Goal: Transaction & Acquisition: Book appointment/travel/reservation

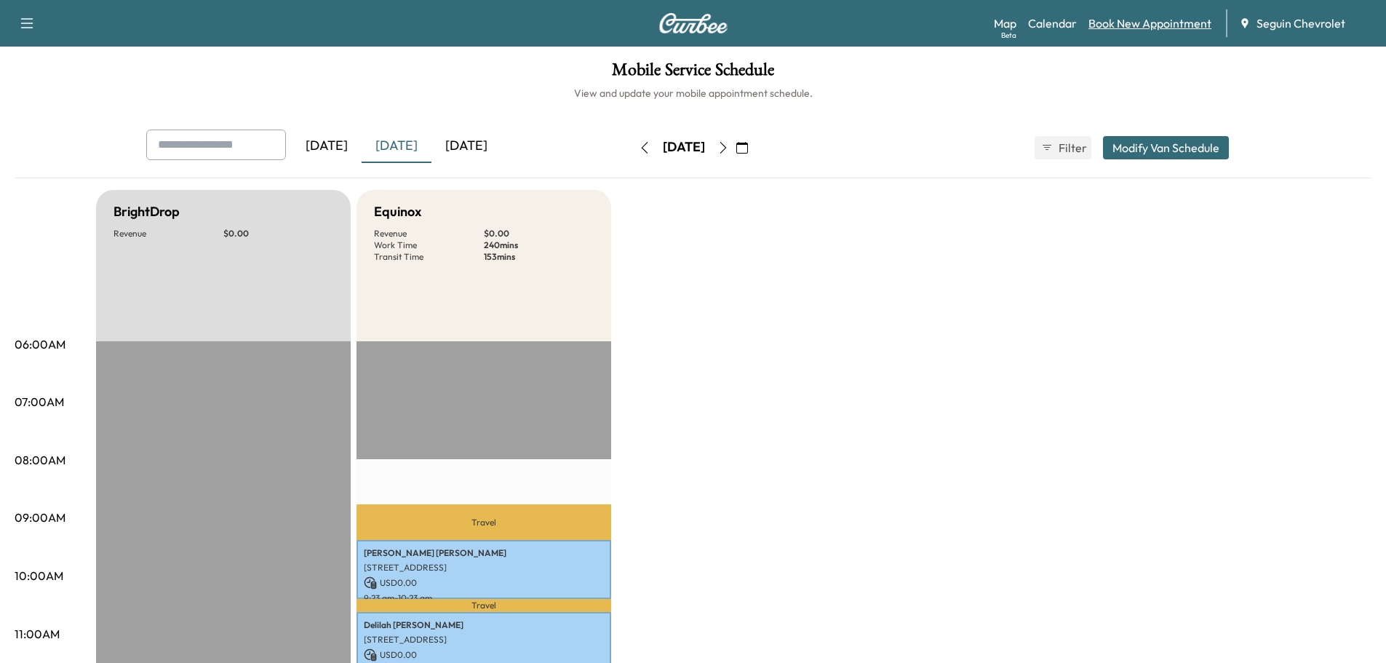
click at [1133, 19] on link "Book New Appointment" at bounding box center [1150, 23] width 123 height 17
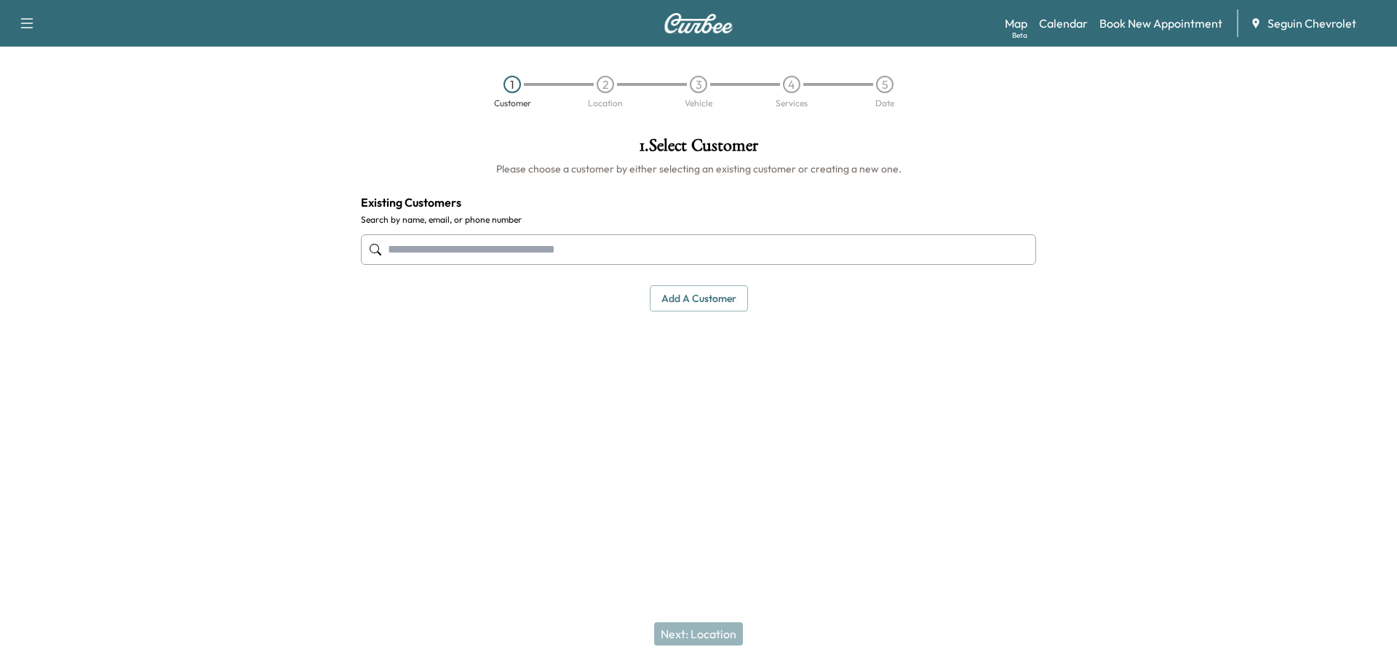
click at [456, 255] on input "text" at bounding box center [698, 249] width 675 height 31
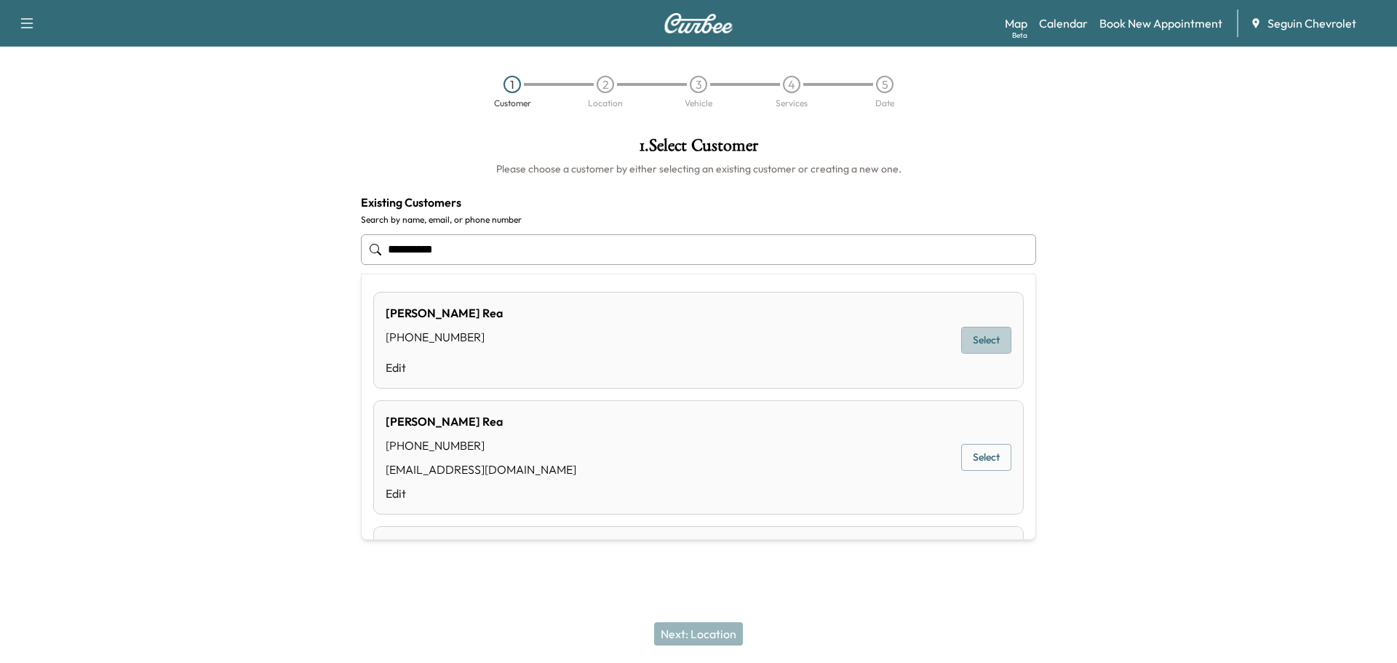
click at [975, 338] on button "Select" at bounding box center [986, 340] width 50 height 27
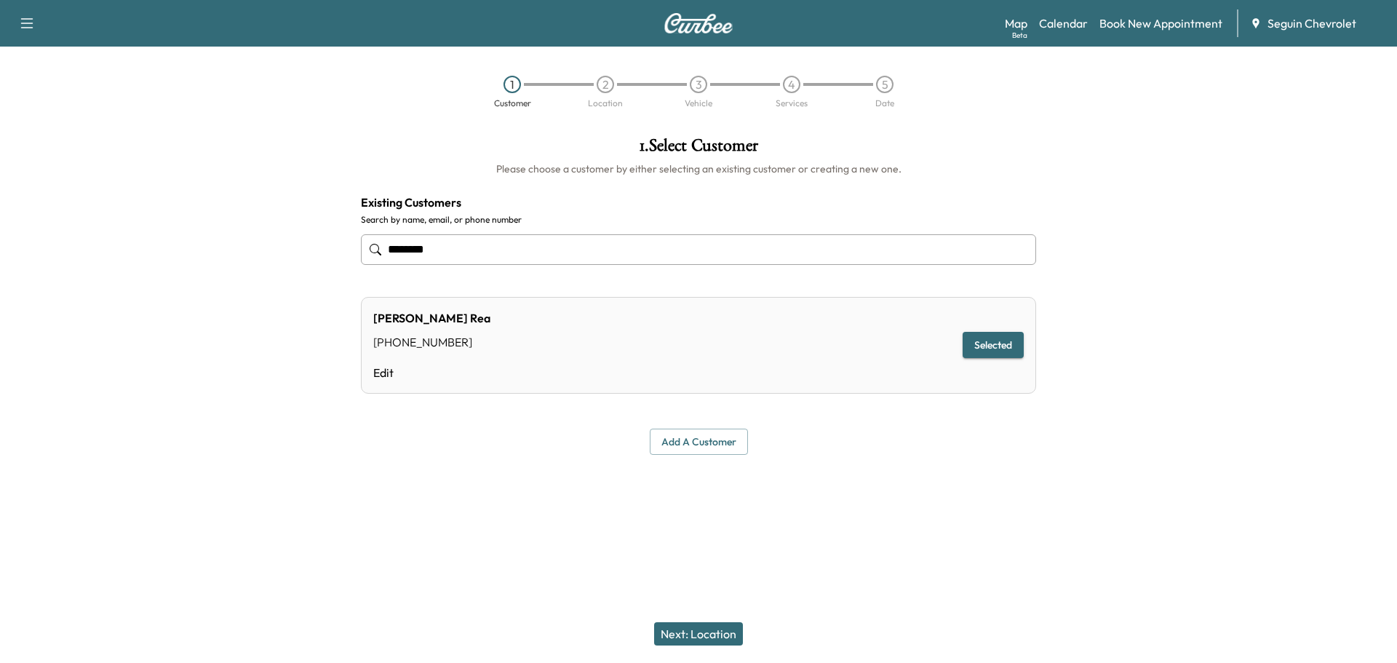
type input "********"
click at [712, 621] on div "Next: Location" at bounding box center [698, 634] width 1397 height 58
click at [716, 629] on button "Next: Location" at bounding box center [698, 633] width 89 height 23
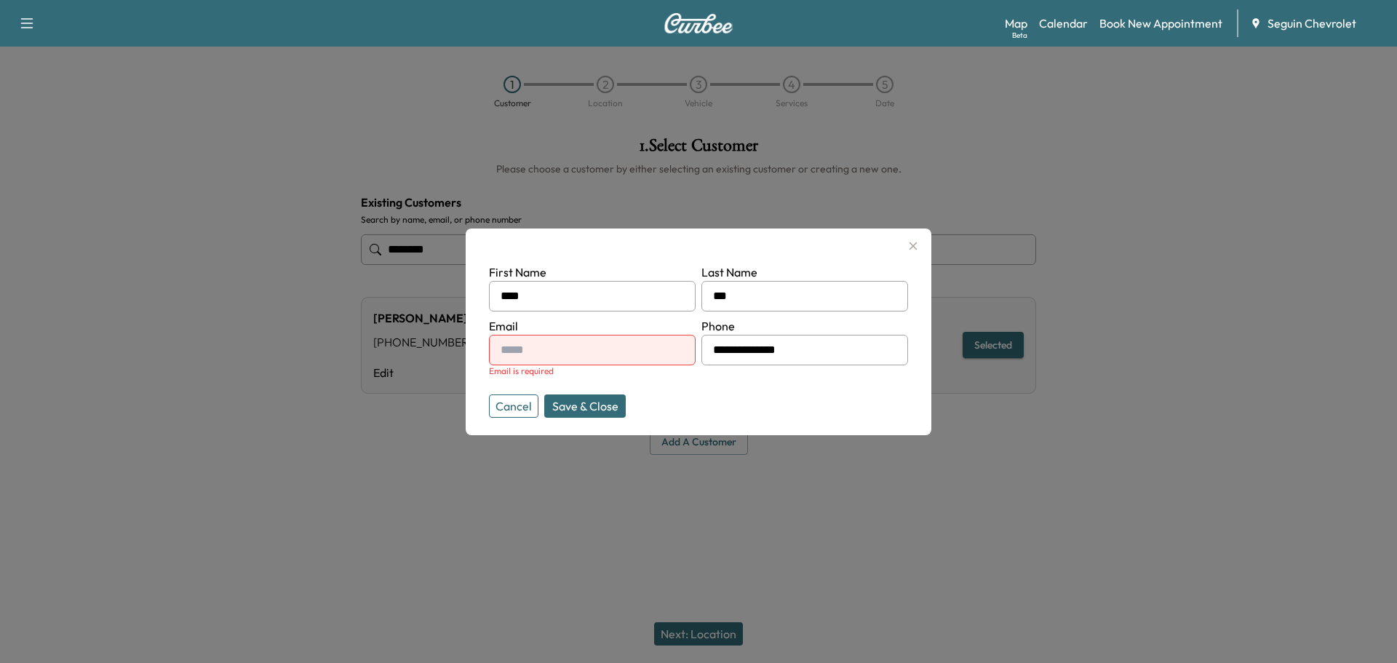
click at [558, 344] on input "text" at bounding box center [592, 350] width 207 height 31
type input "**********"
click at [598, 408] on button "Save & Close" at bounding box center [585, 405] width 82 height 23
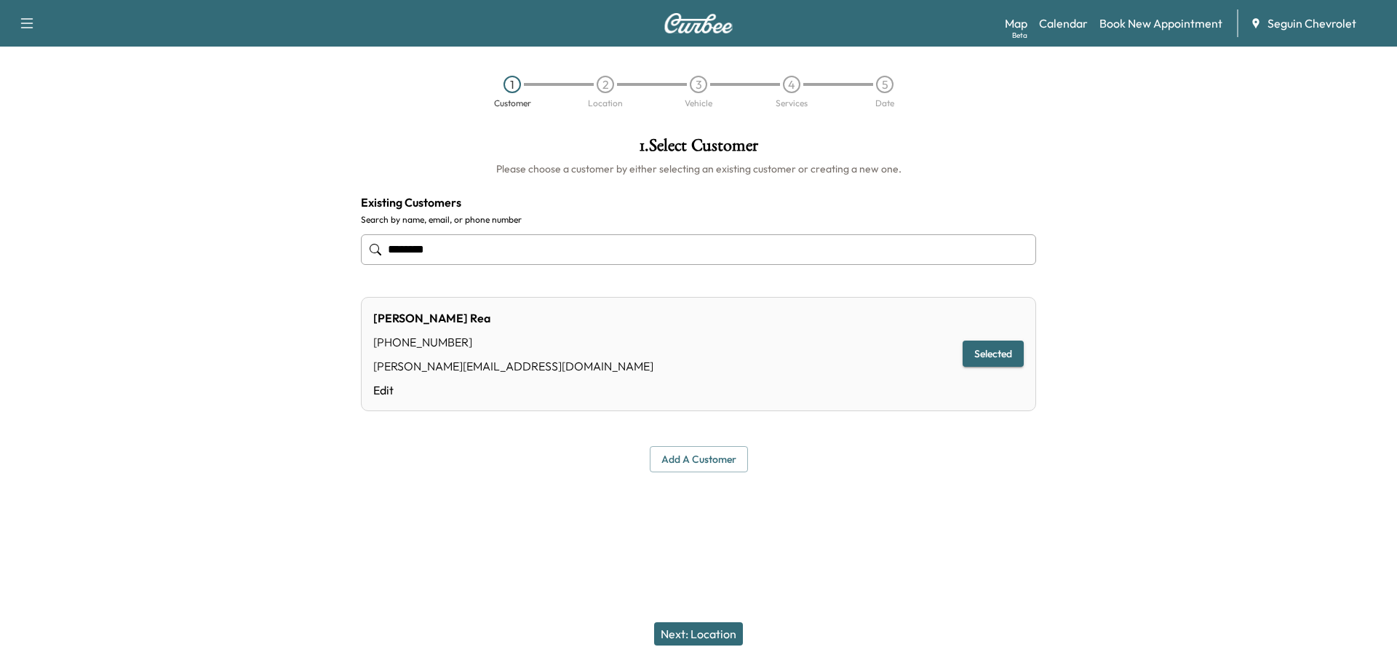
click at [715, 632] on button "Next: Location" at bounding box center [698, 633] width 89 height 23
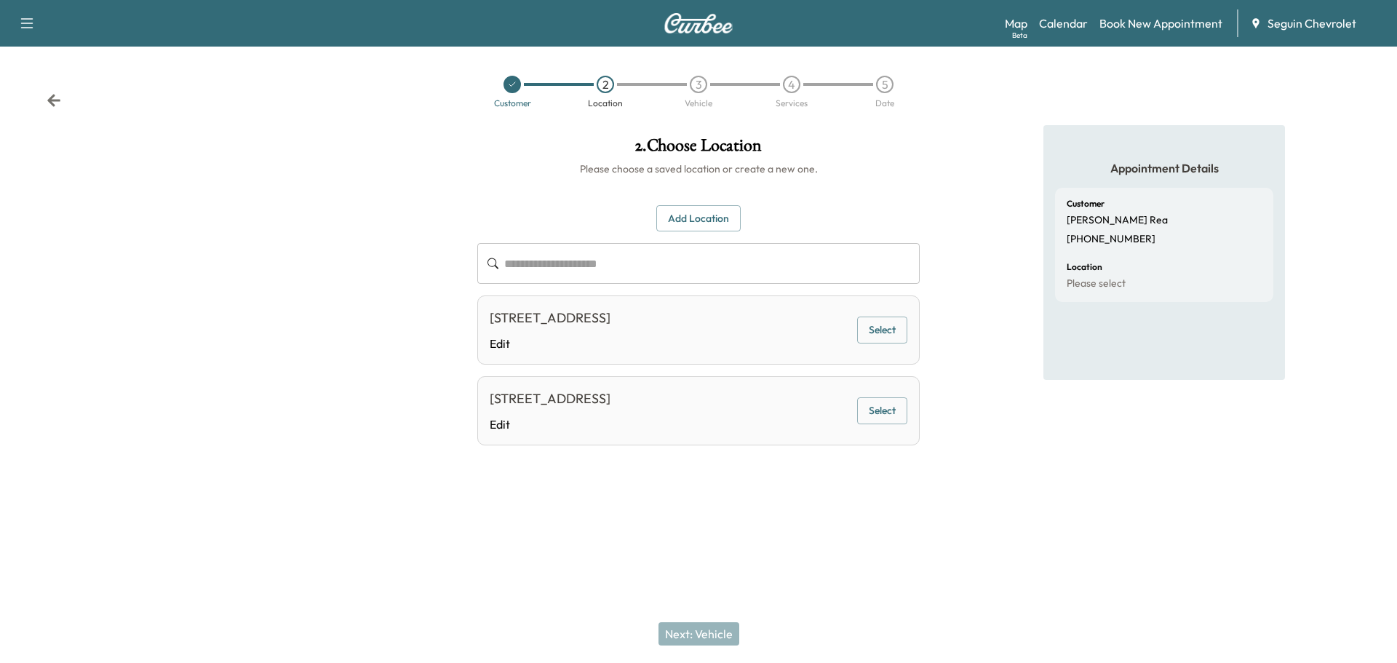
click at [687, 212] on button "Add Location" at bounding box center [698, 218] width 84 height 27
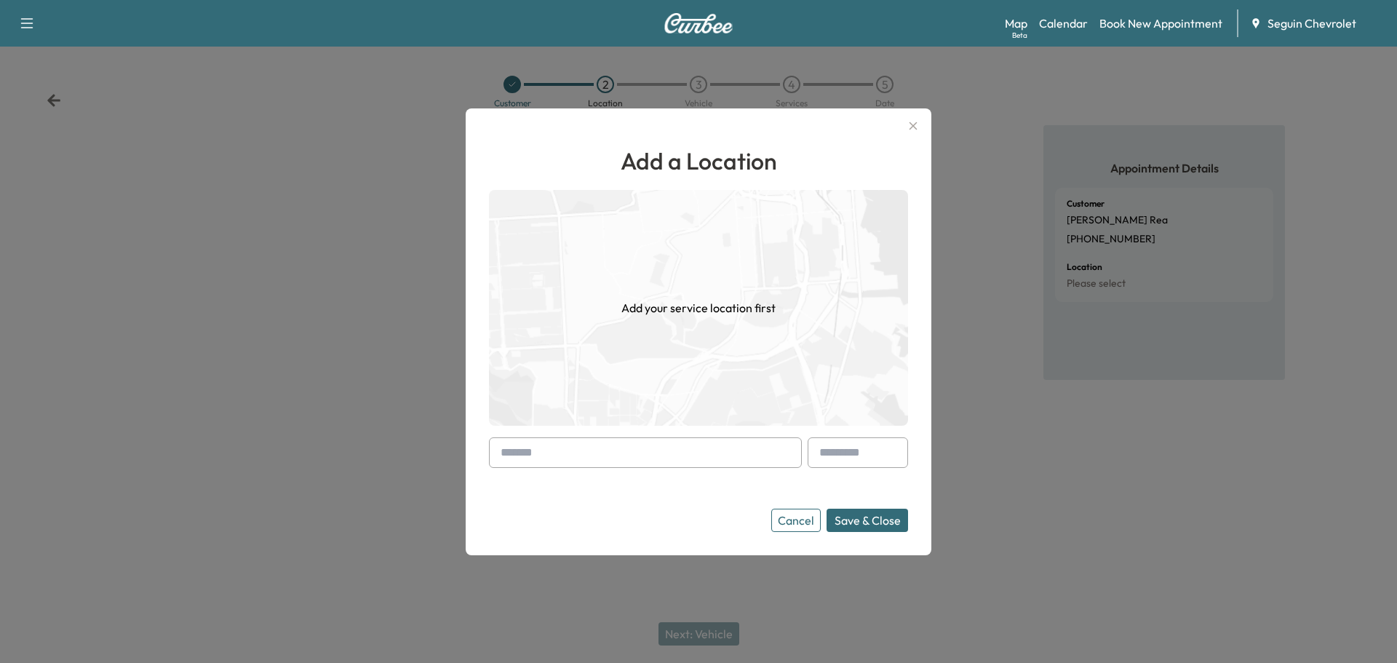
click at [538, 451] on input "text" at bounding box center [645, 452] width 313 height 31
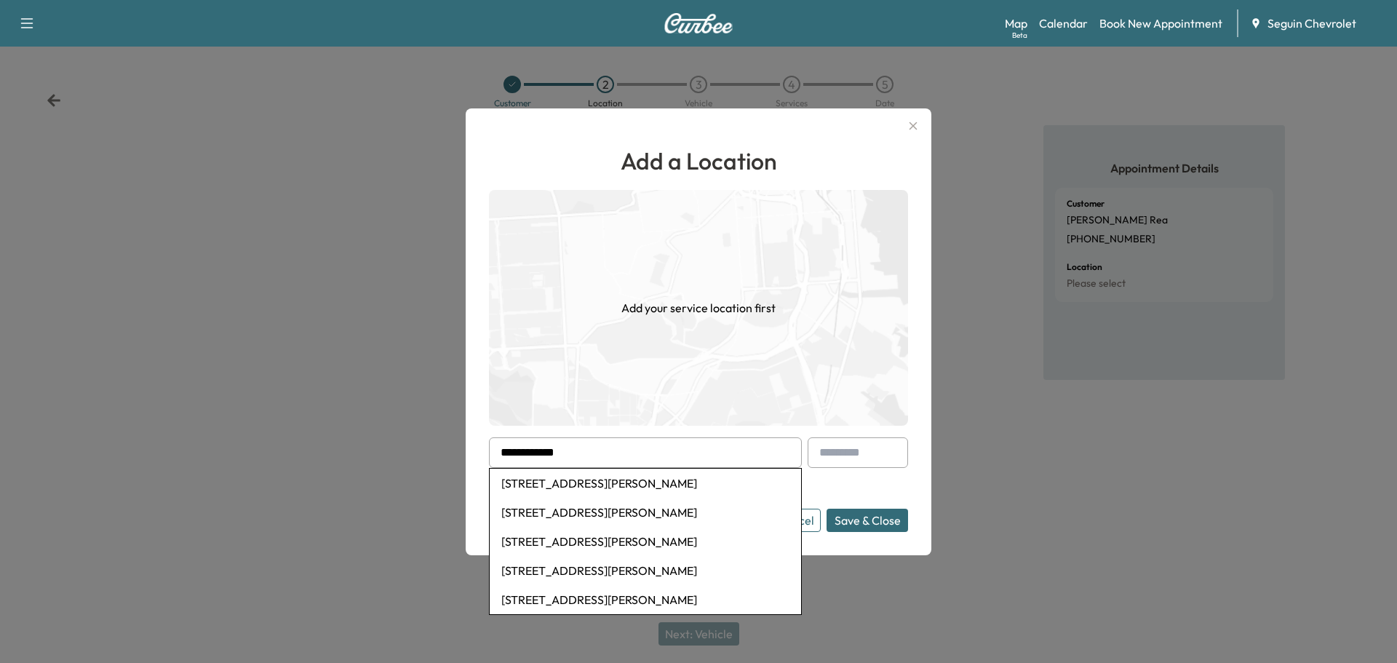
click at [609, 483] on li "[STREET_ADDRESS][PERSON_NAME]" at bounding box center [645, 483] width 311 height 29
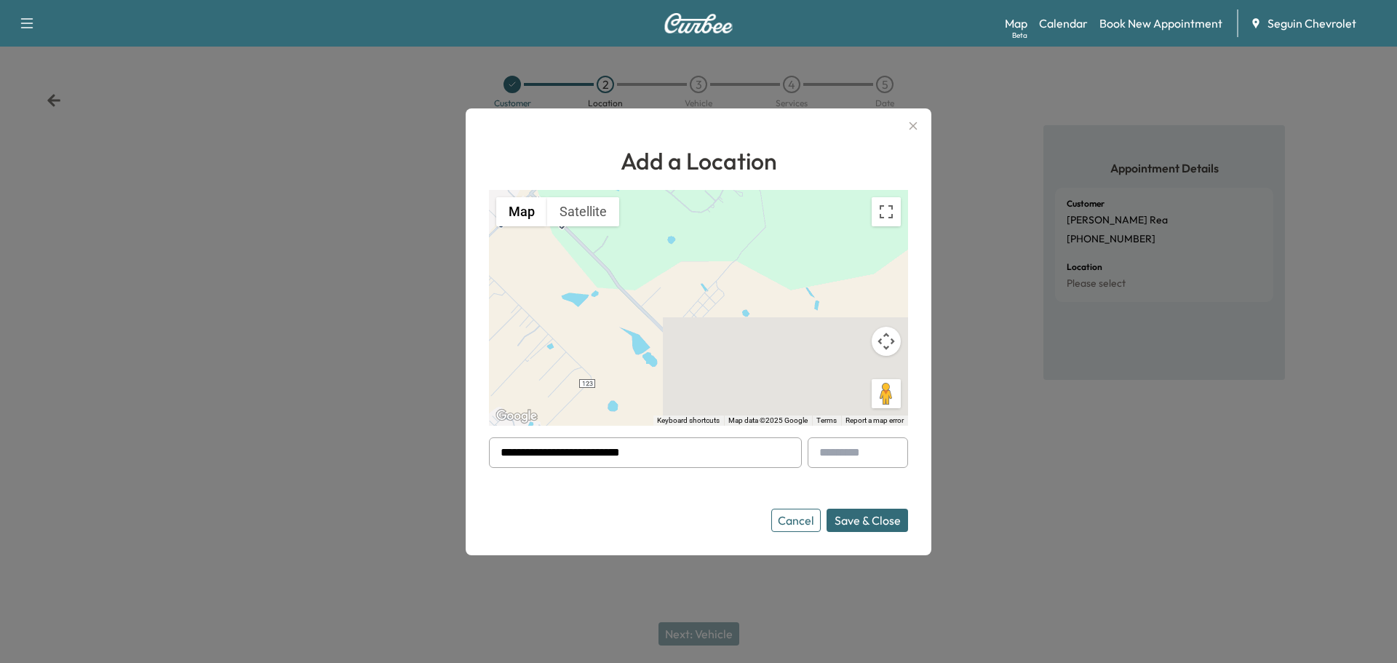
click at [654, 452] on input "**********" at bounding box center [645, 452] width 313 height 31
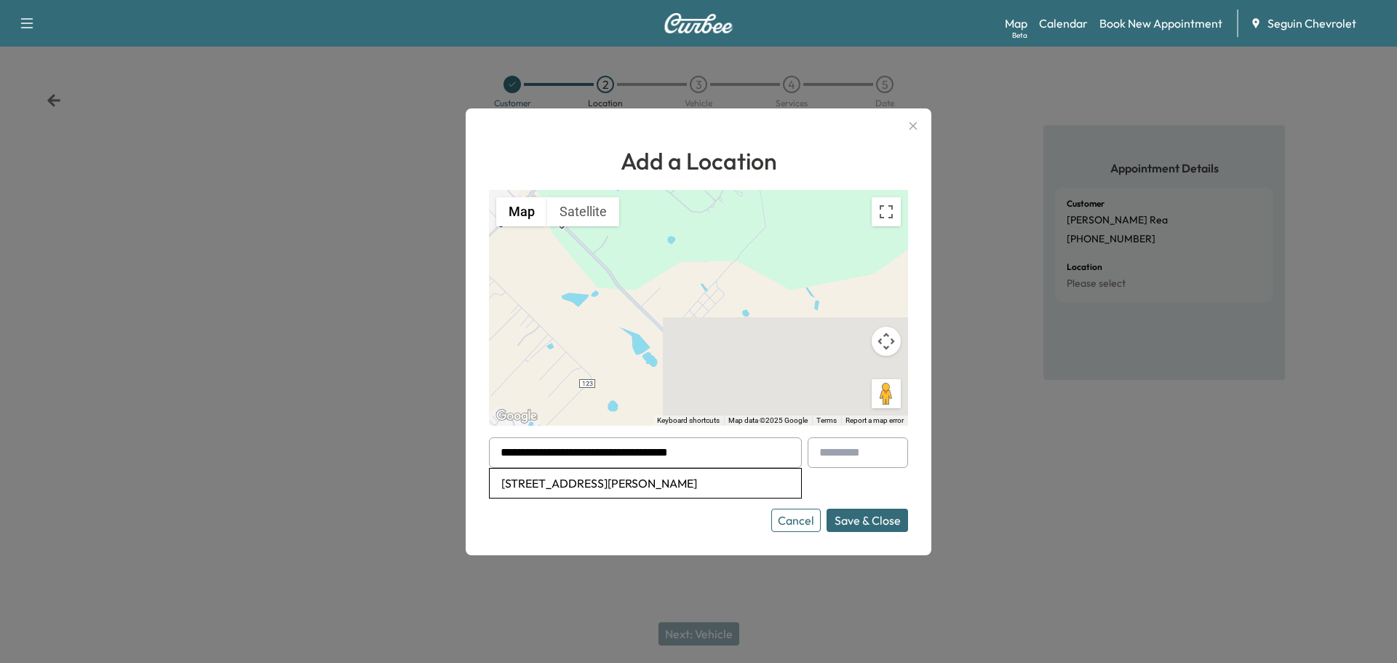
type input "**********"
click at [873, 522] on button "Save & Close" at bounding box center [868, 520] width 82 height 23
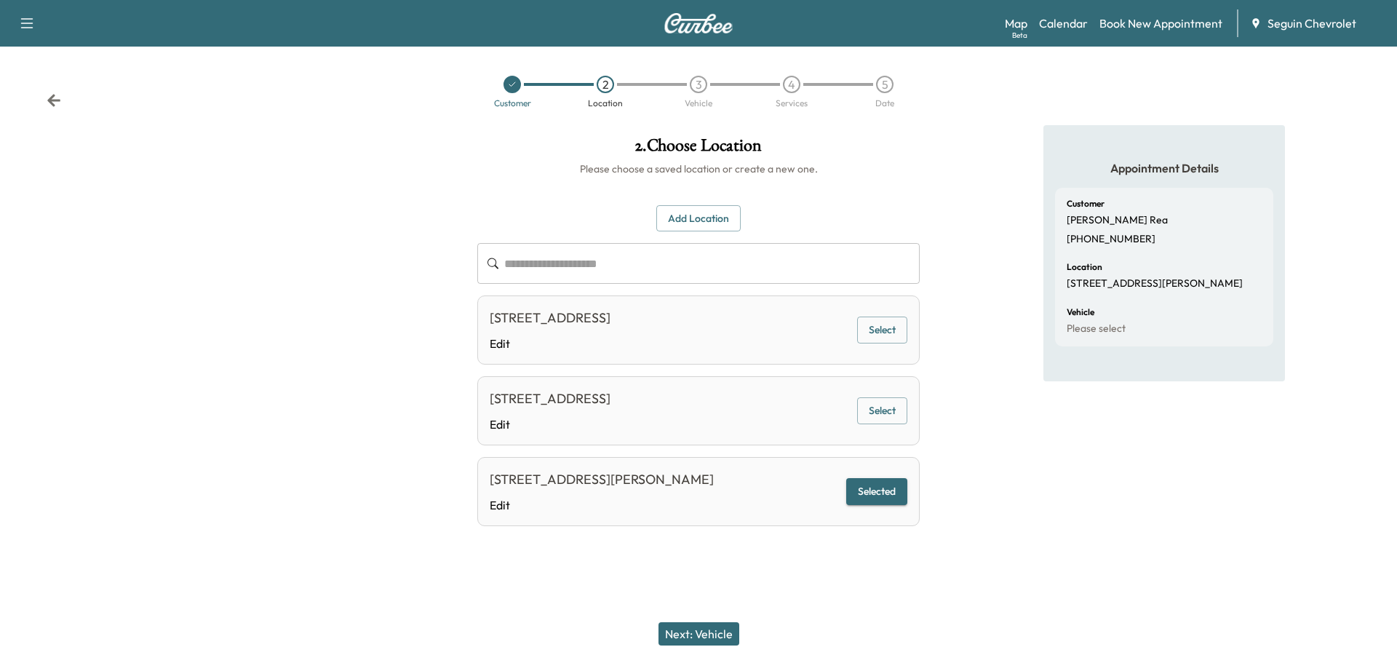
click at [723, 627] on button "Next: Vehicle" at bounding box center [699, 633] width 81 height 23
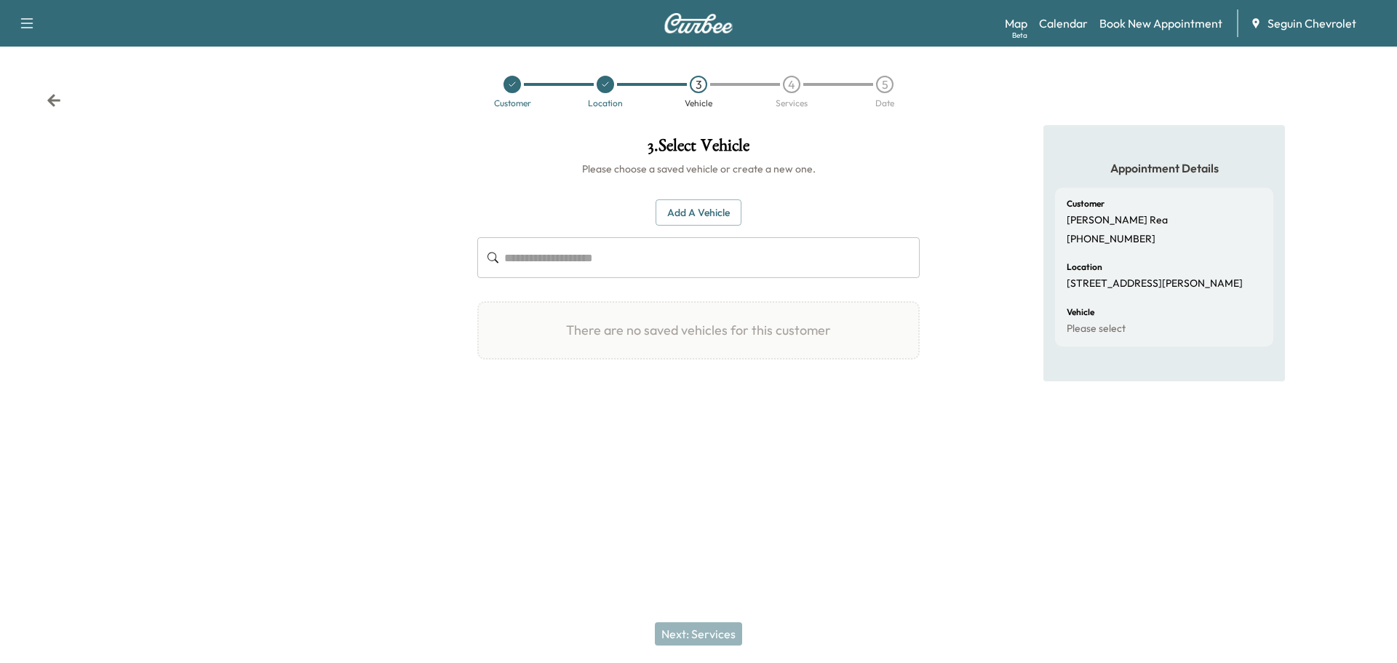
click at [700, 212] on button "Add a Vehicle" at bounding box center [699, 212] width 86 height 27
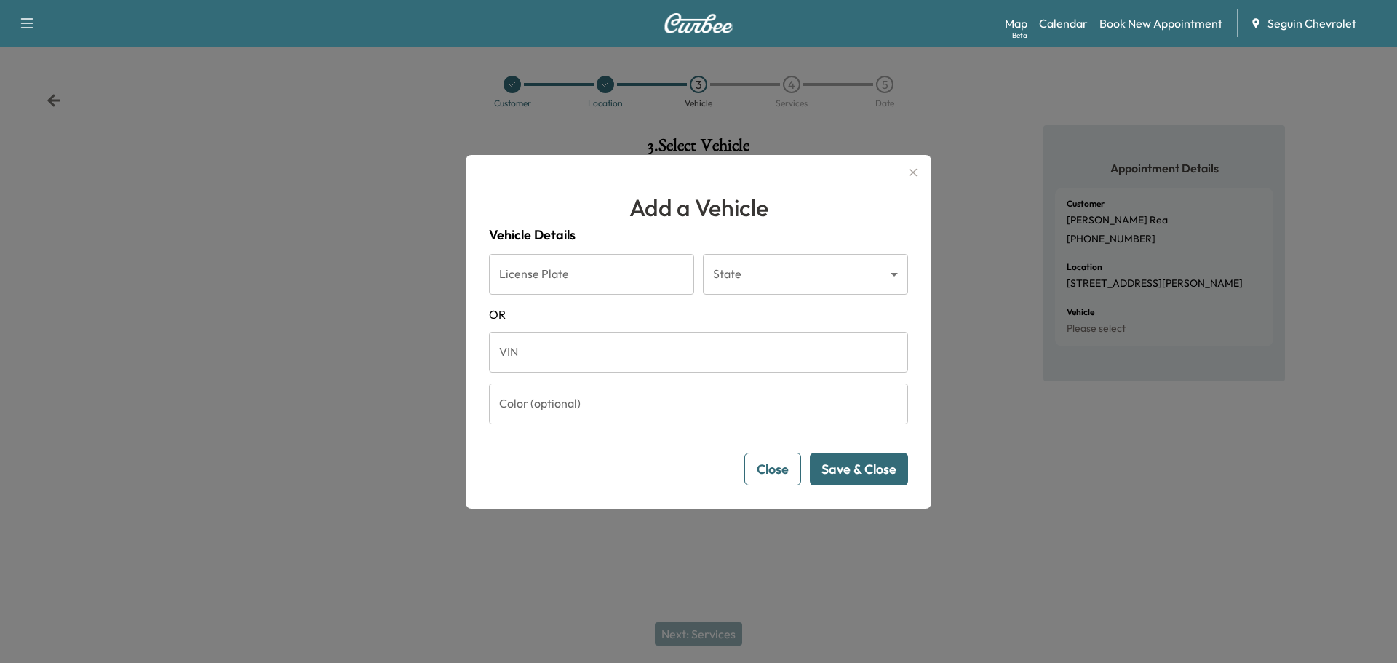
click at [545, 357] on input "VIN" at bounding box center [698, 352] width 419 height 41
click at [537, 357] on input "VIN" at bounding box center [698, 352] width 419 height 41
paste input "**********"
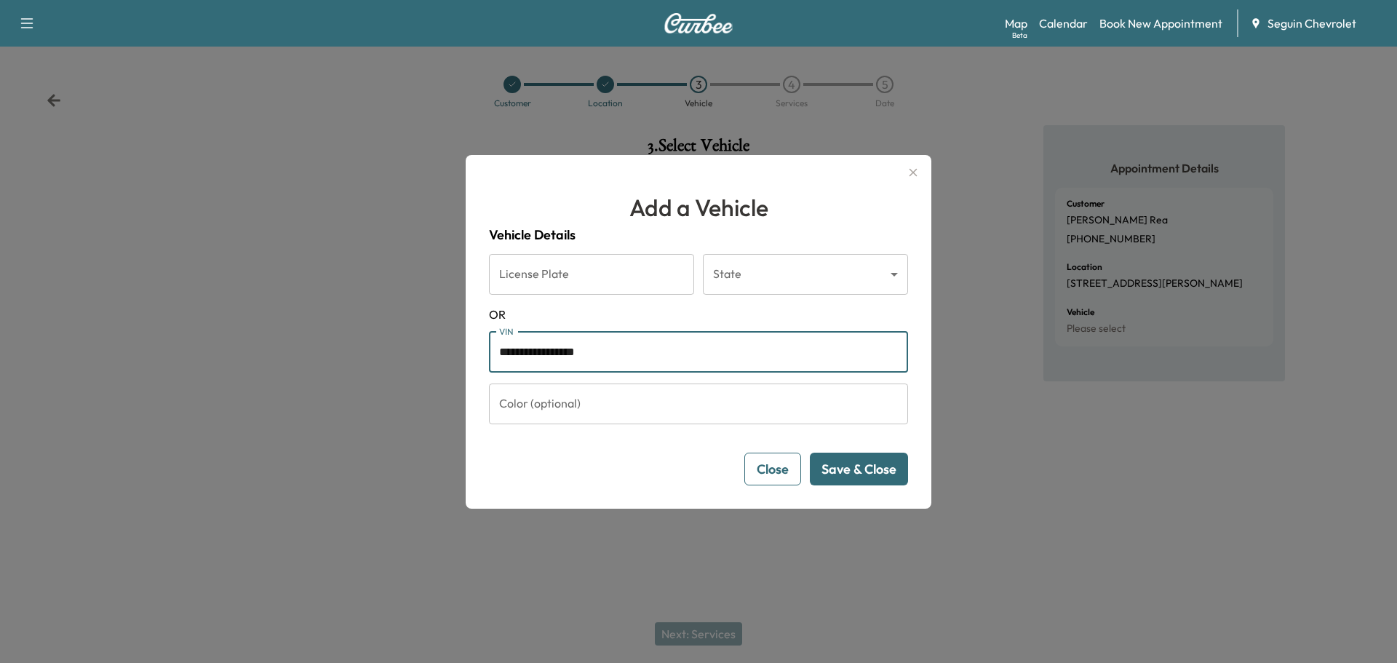
type input "**********"
click at [870, 466] on button "Save & Close" at bounding box center [859, 469] width 98 height 33
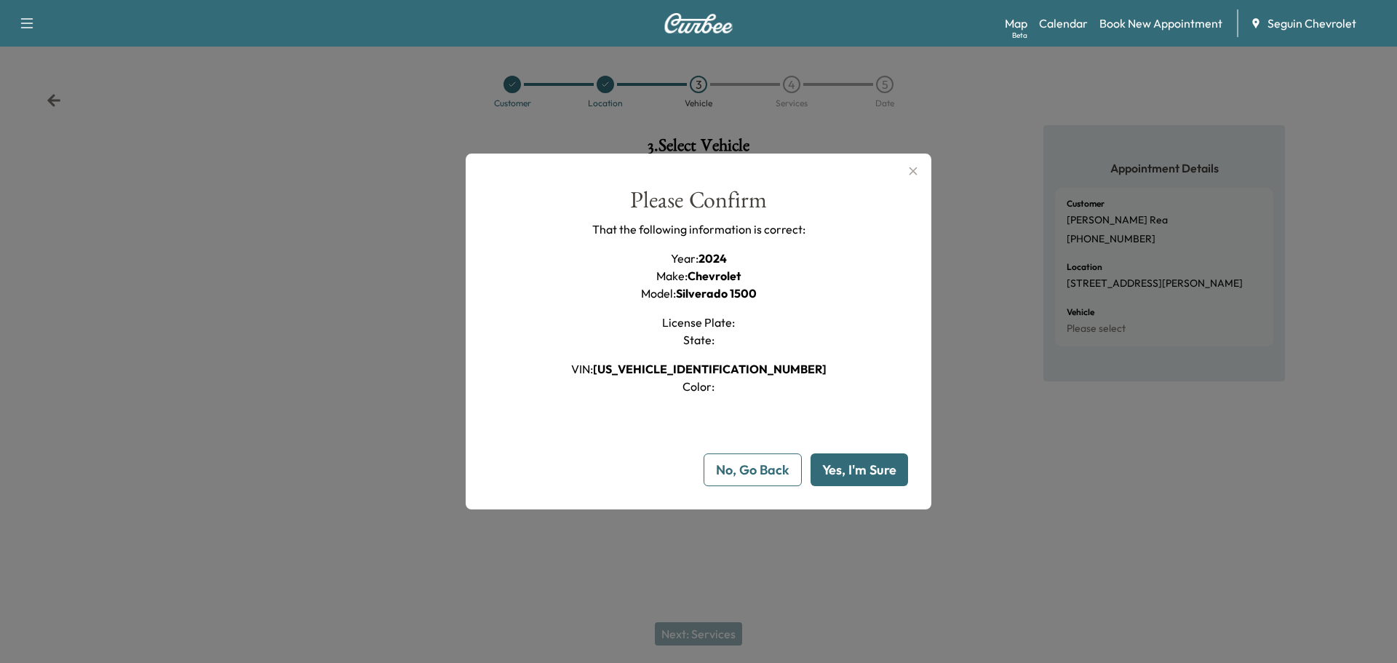
click at [856, 477] on button "Yes, I'm Sure" at bounding box center [860, 469] width 98 height 33
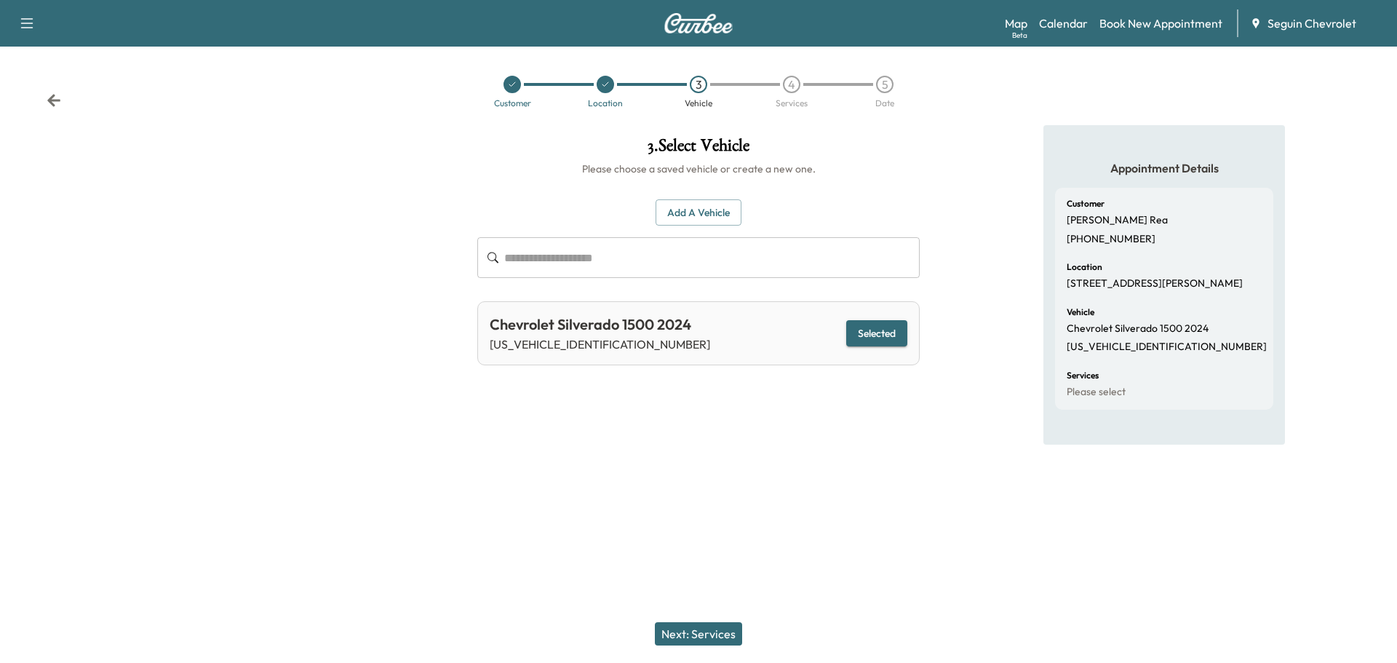
click at [722, 634] on button "Next: Services" at bounding box center [698, 633] width 87 height 23
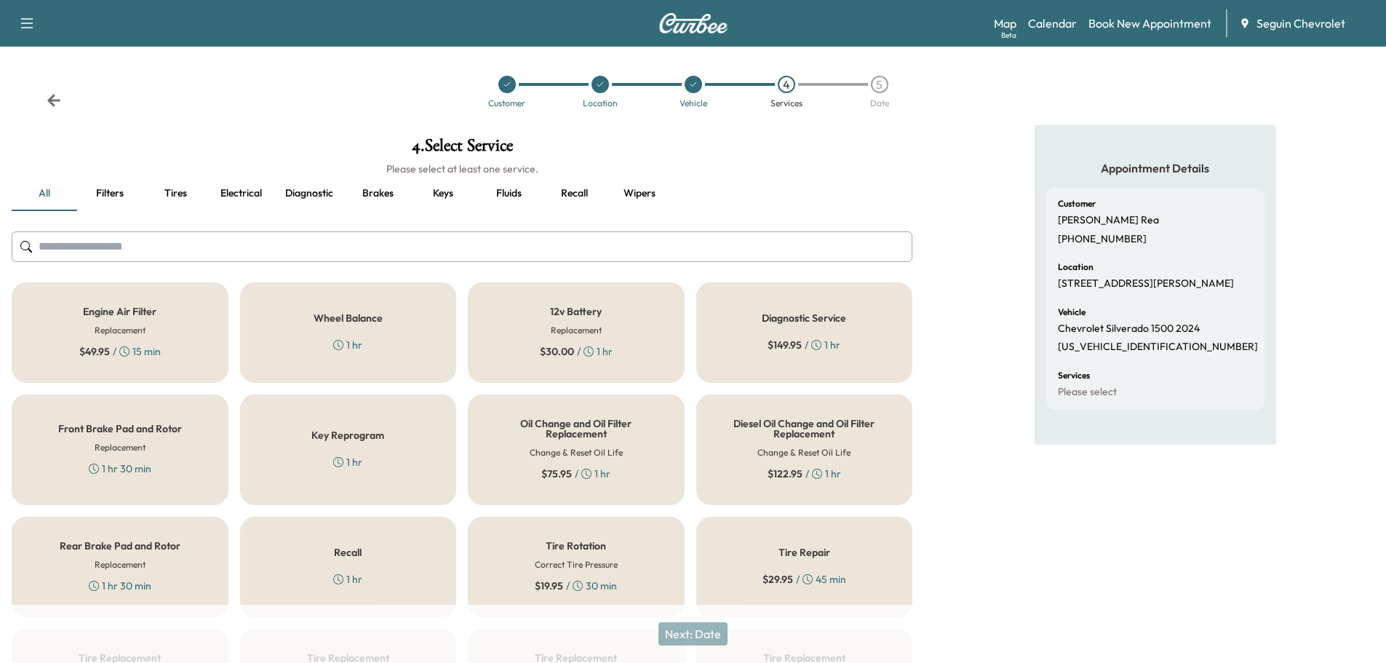
click at [397, 557] on div "Recall 1 hr" at bounding box center [348, 567] width 217 height 100
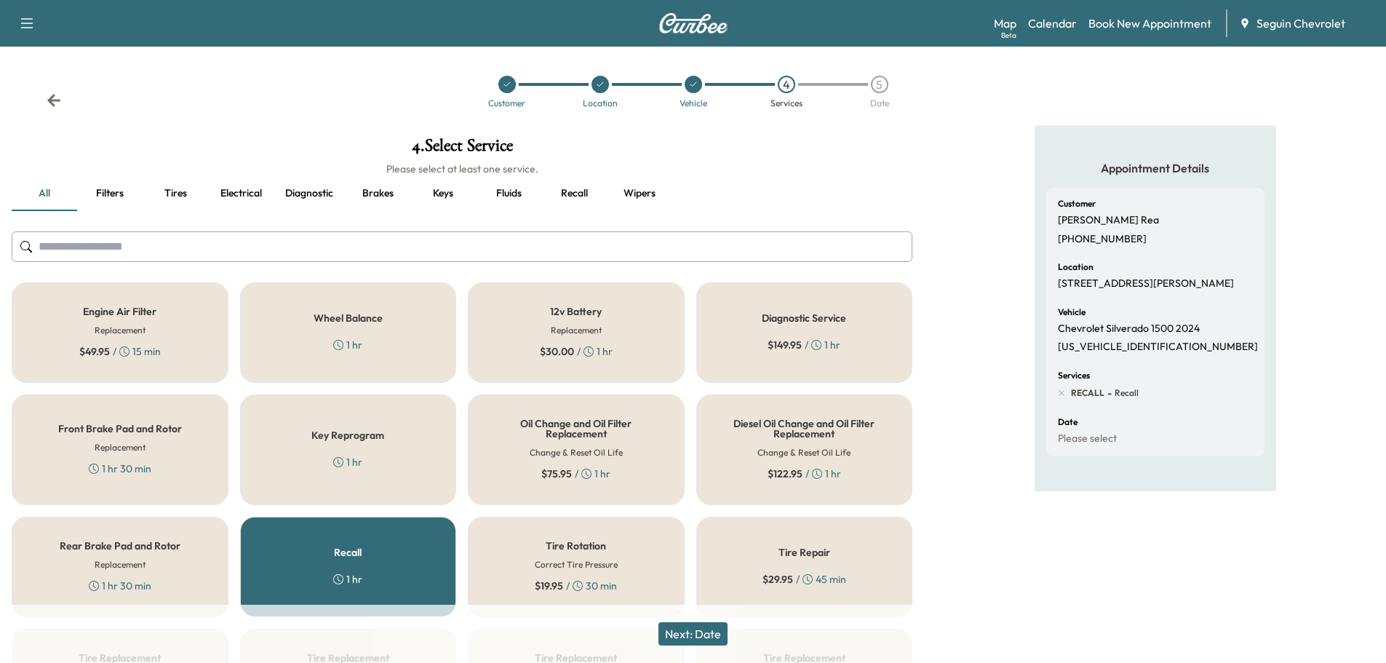
click at [713, 637] on button "Next: Date" at bounding box center [693, 633] width 69 height 23
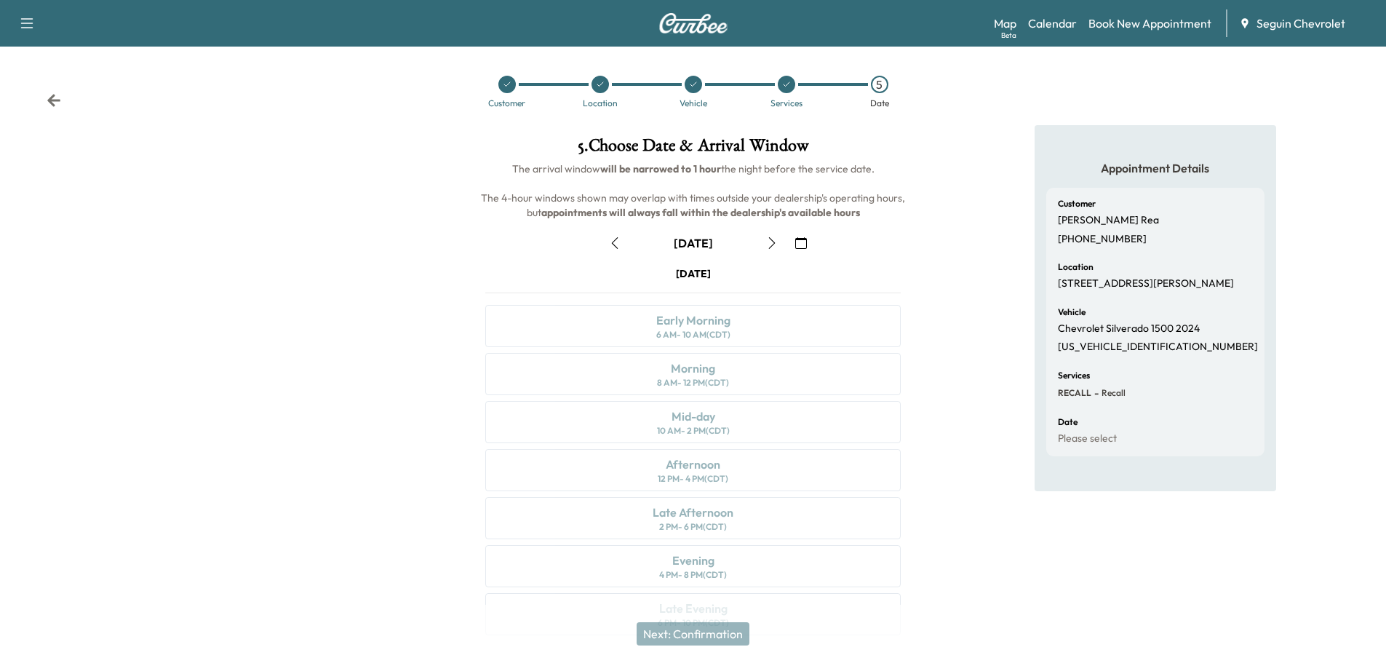
click at [799, 234] on button "button" at bounding box center [801, 242] width 25 height 23
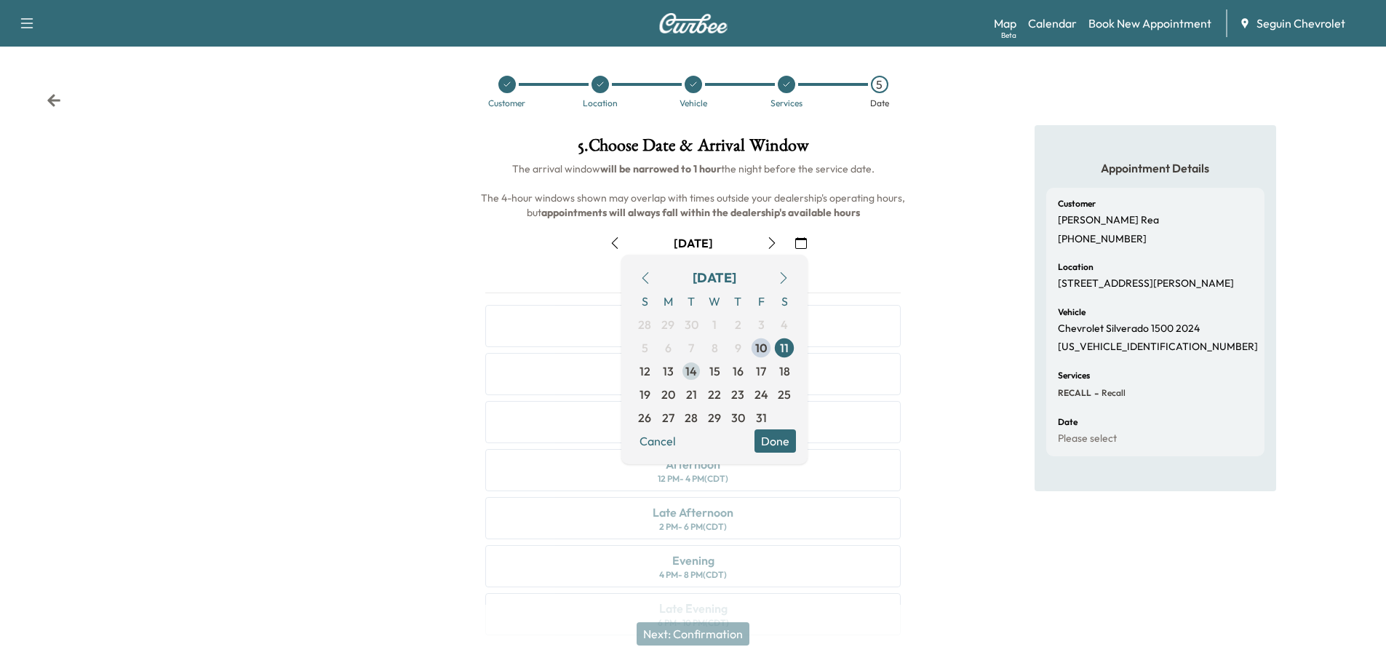
click at [688, 371] on span "14" at bounding box center [691, 370] width 12 height 17
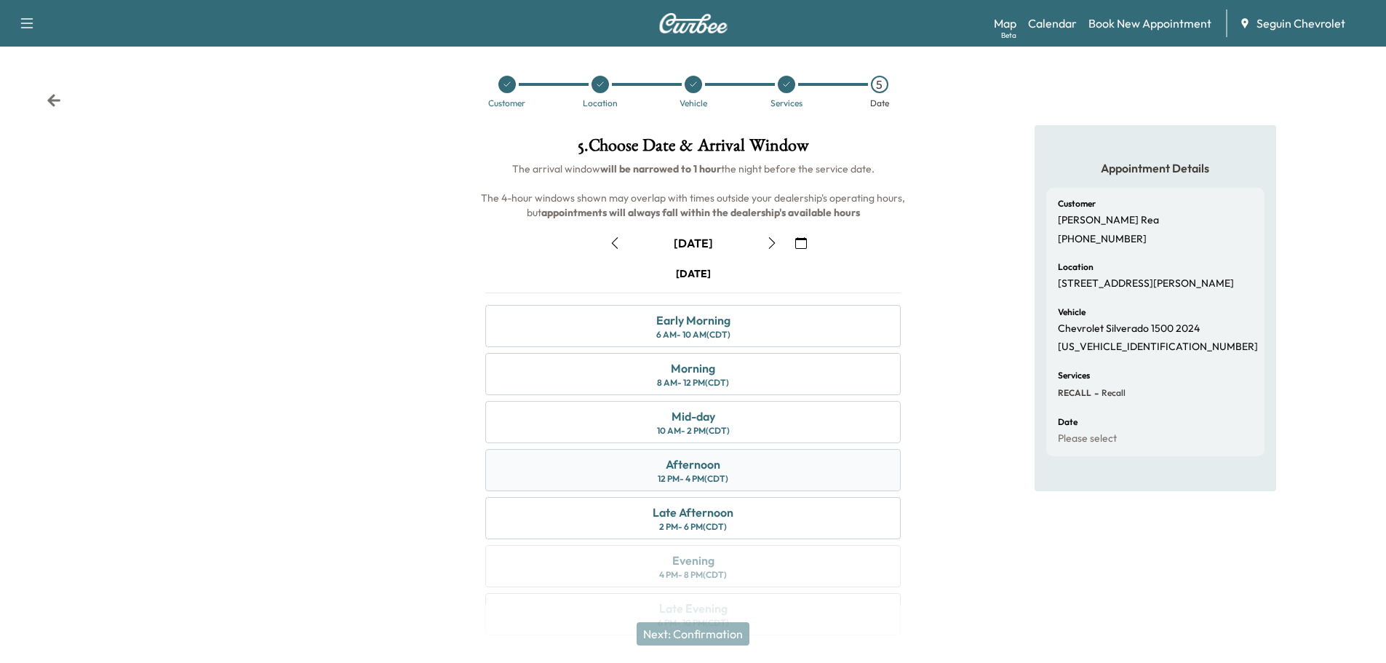
click at [715, 463] on div "Afternoon" at bounding box center [693, 464] width 55 height 17
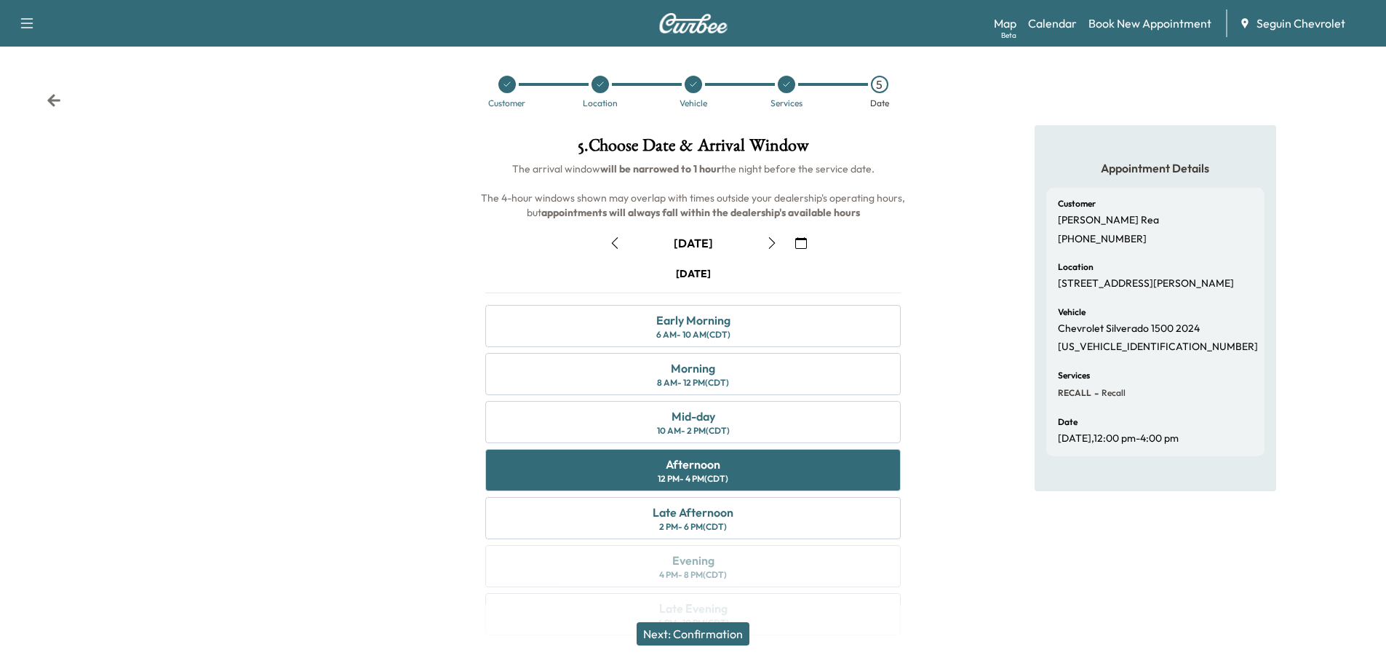
click at [713, 637] on button "Next: Confirmation" at bounding box center [693, 633] width 113 height 23
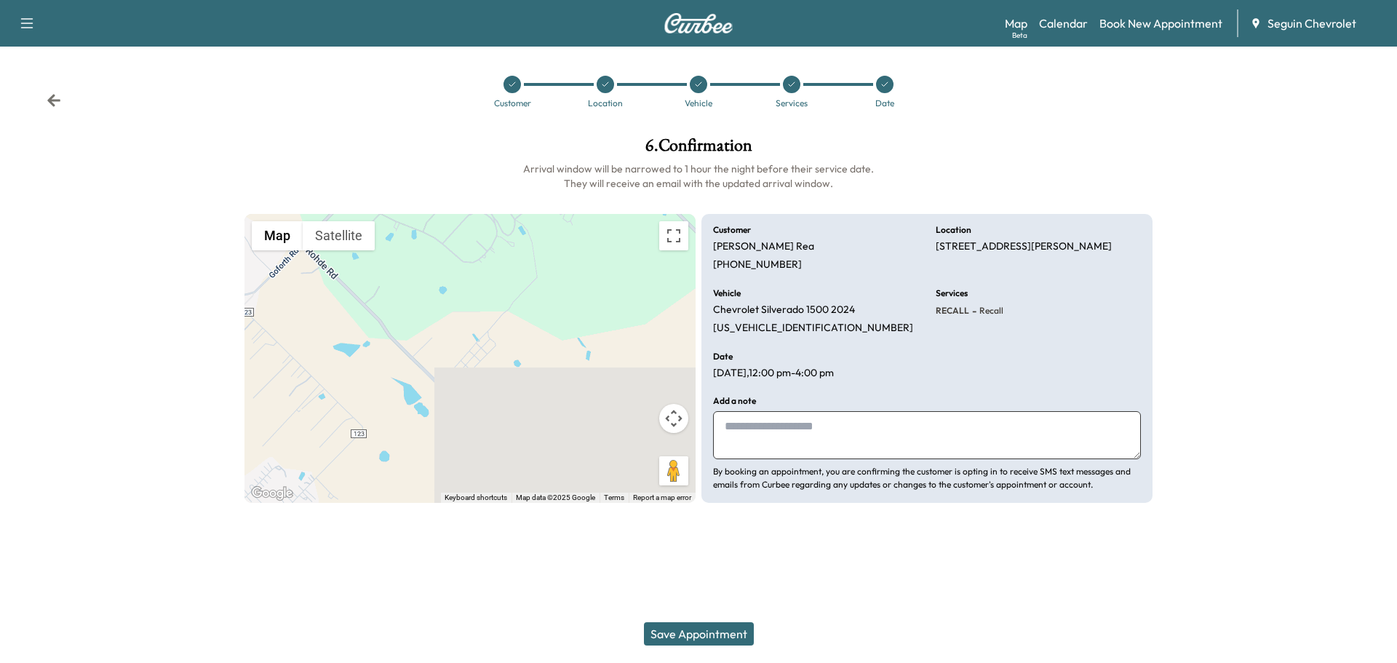
click at [737, 431] on textarea at bounding box center [927, 435] width 428 height 48
click at [796, 425] on textarea "**********" at bounding box center [927, 435] width 428 height 48
click at [966, 425] on textarea "**********" at bounding box center [927, 435] width 428 height 48
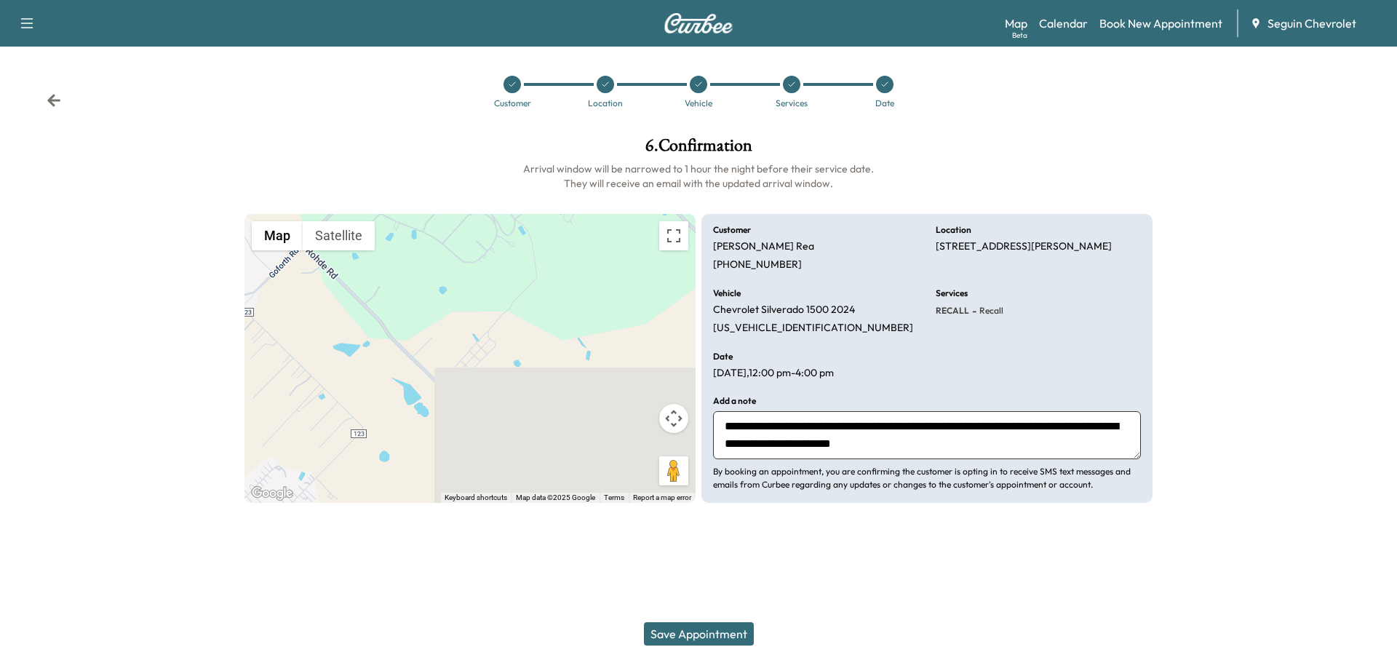
type textarea "**********"
click at [717, 633] on button "Save Appointment" at bounding box center [699, 633] width 110 height 23
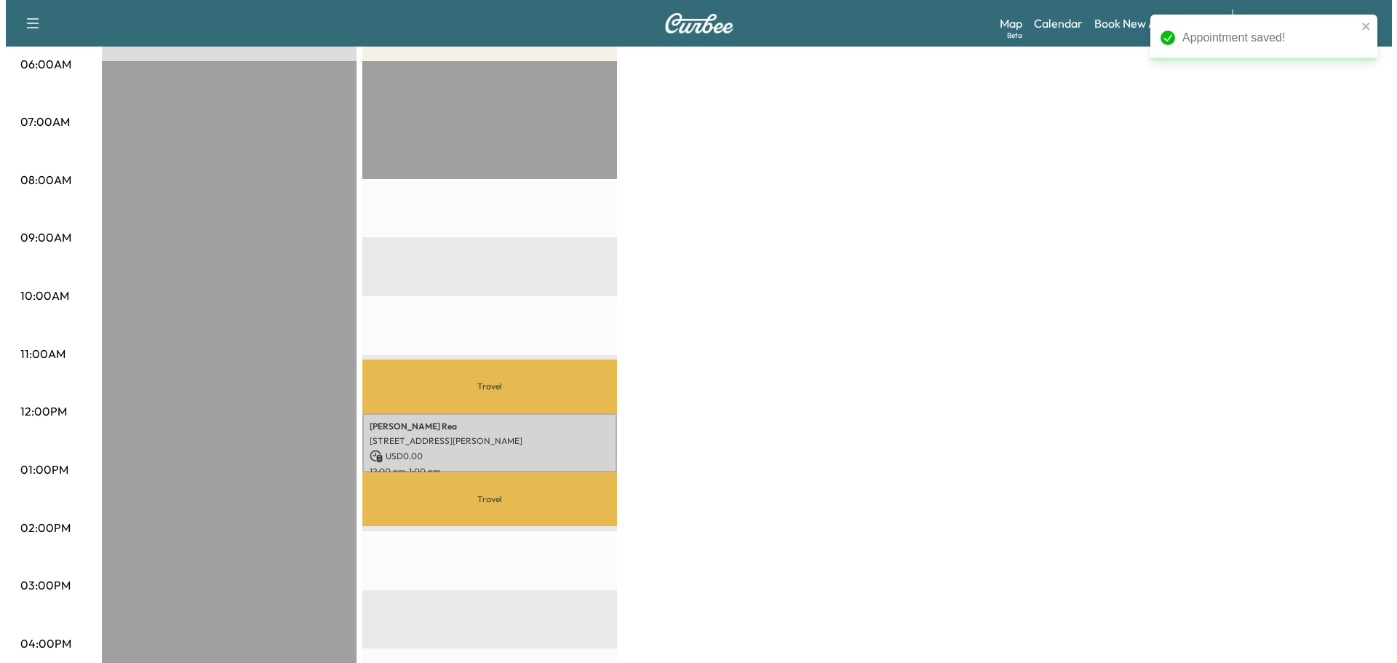
scroll to position [291, 0]
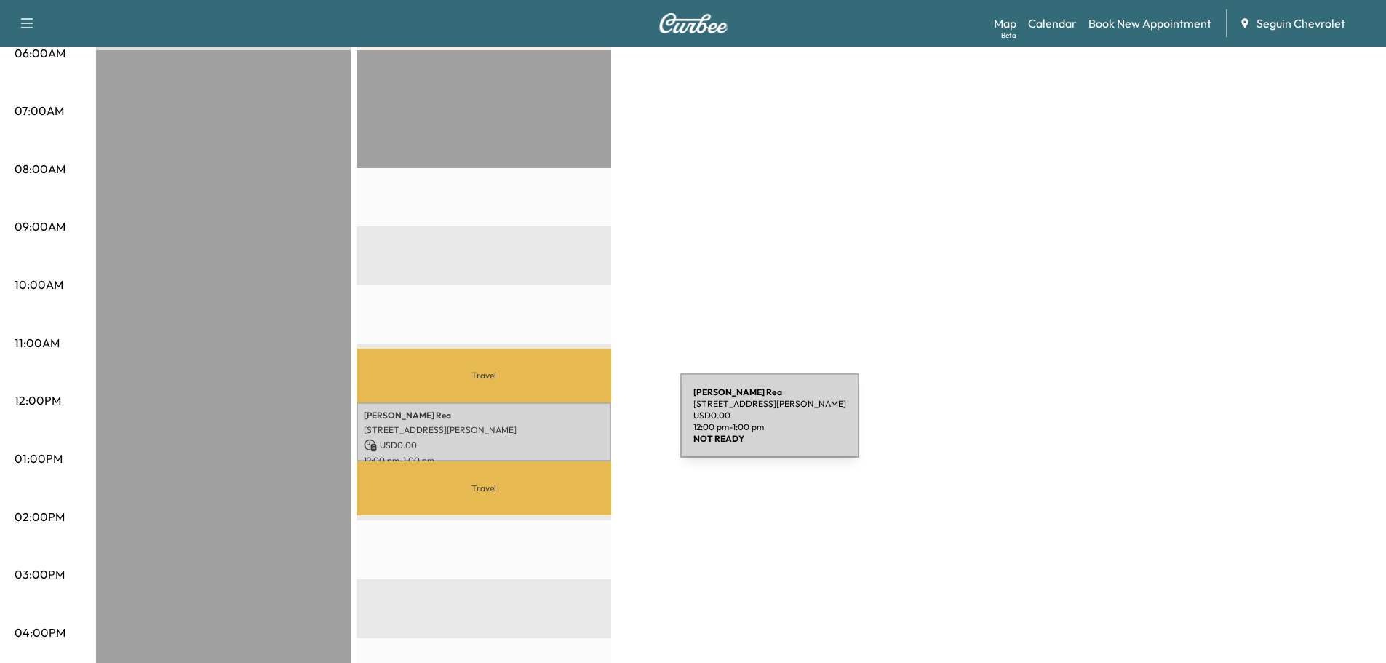
click at [571, 424] on p "[STREET_ADDRESS][PERSON_NAME]" at bounding box center [484, 430] width 240 height 12
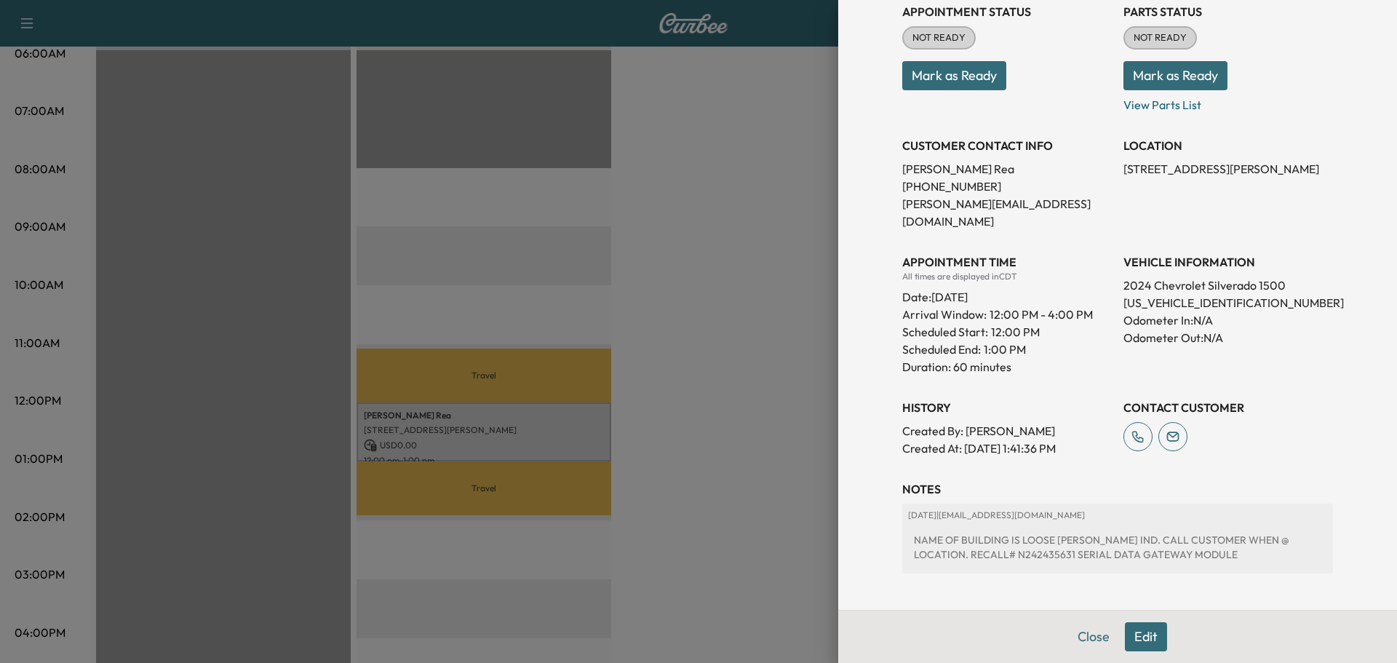
scroll to position [234, 0]
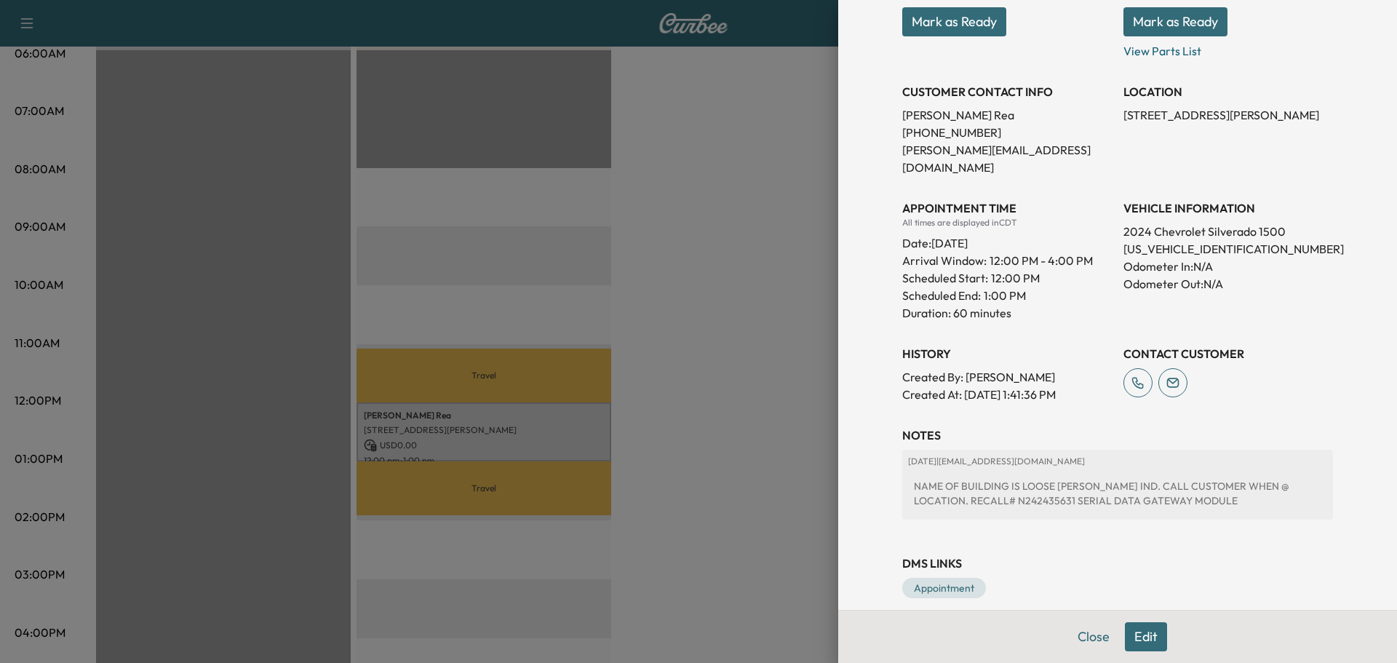
drag, startPoint x: 845, startPoint y: 196, endPoint x: 826, endPoint y: 185, distance: 21.8
click at [735, 342] on div at bounding box center [698, 331] width 1397 height 663
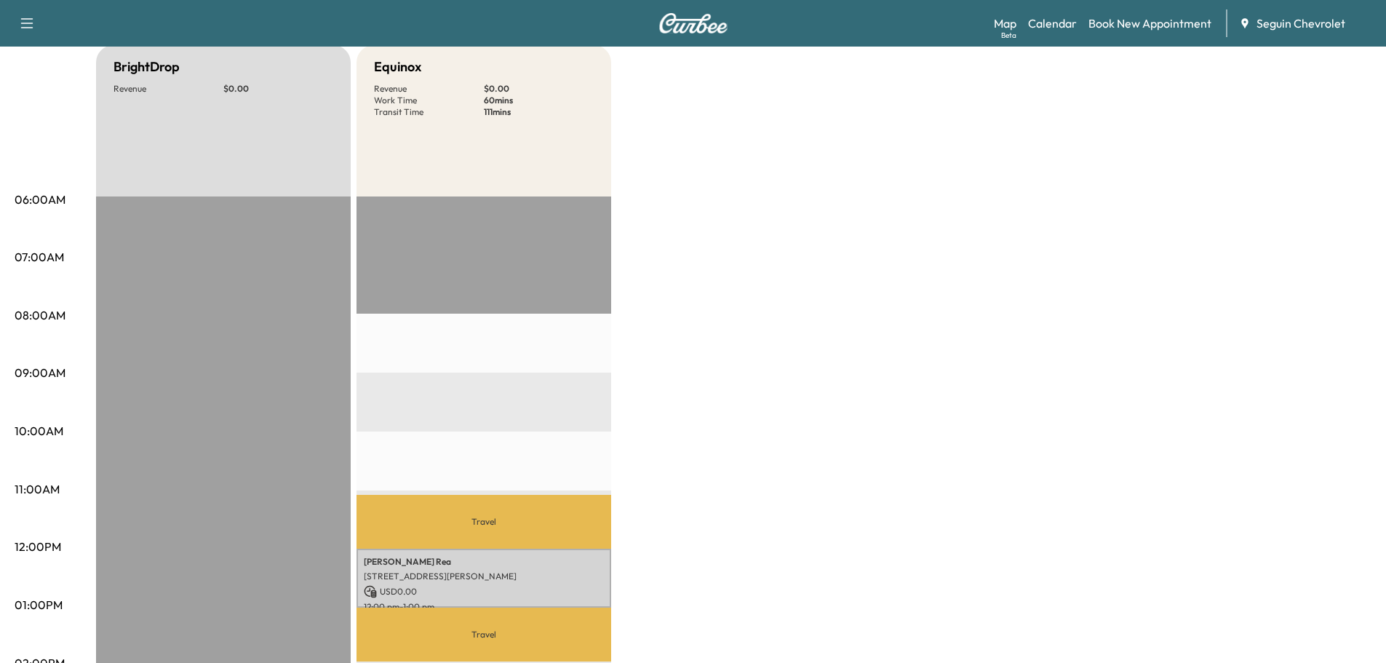
scroll to position [0, 0]
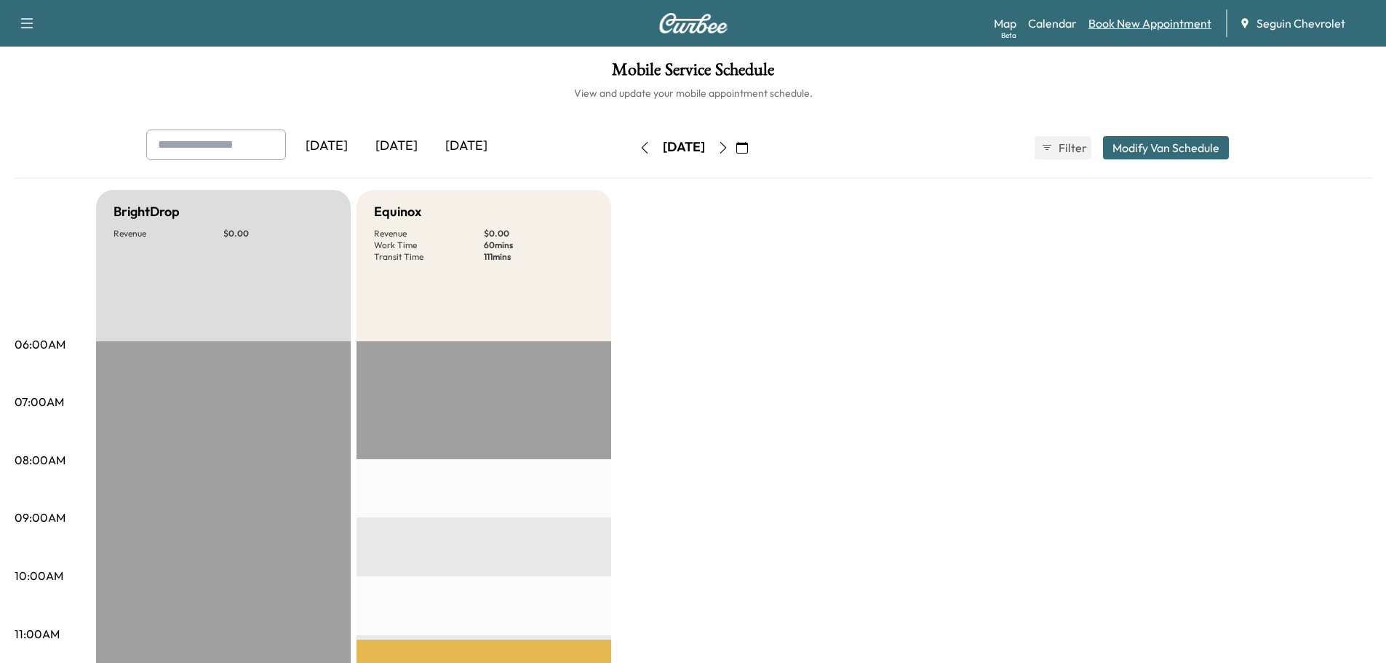
click at [1165, 22] on link "Book New Appointment" at bounding box center [1150, 23] width 123 height 17
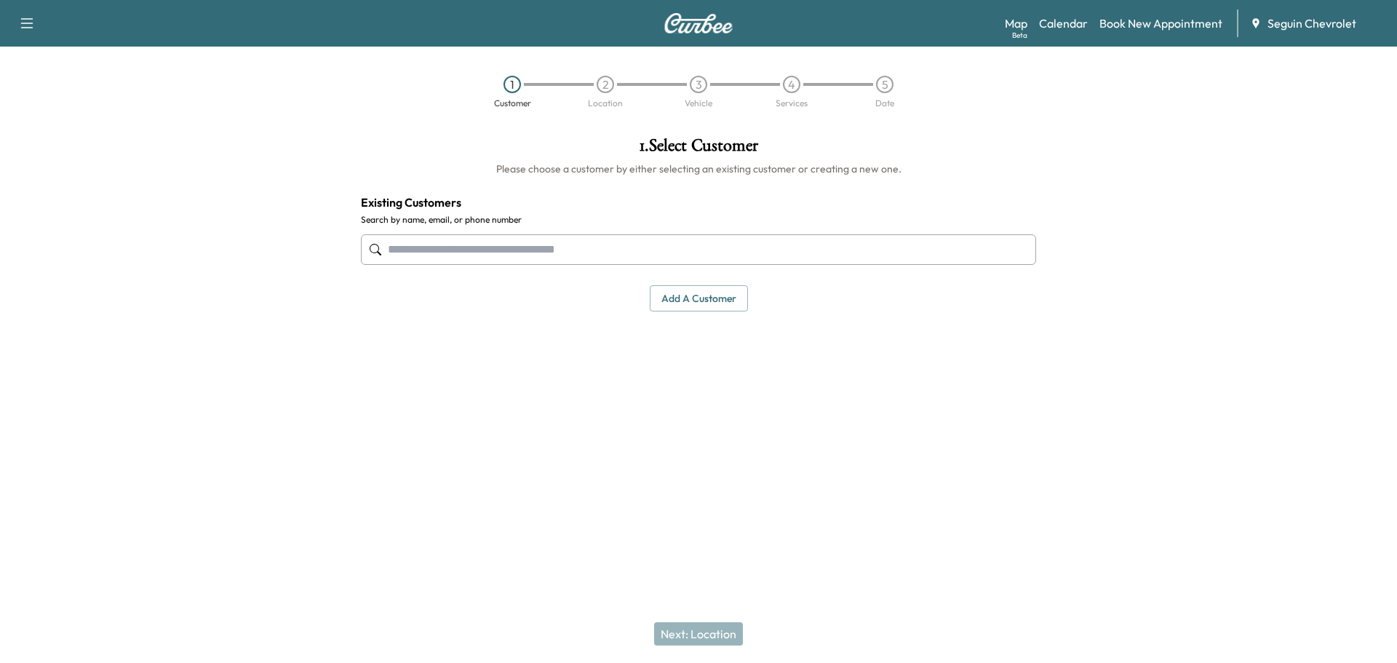
click at [434, 251] on input "text" at bounding box center [698, 249] width 675 height 31
type input "*"
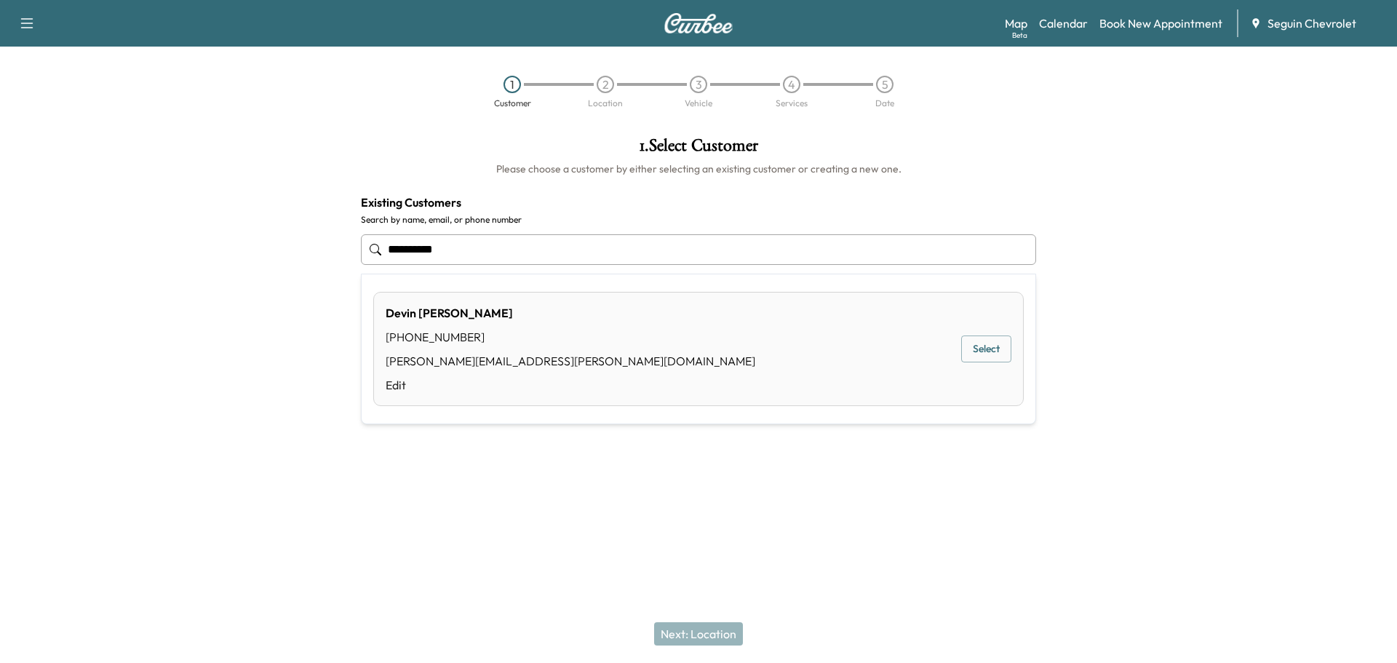
click at [993, 347] on button "Select" at bounding box center [986, 348] width 50 height 27
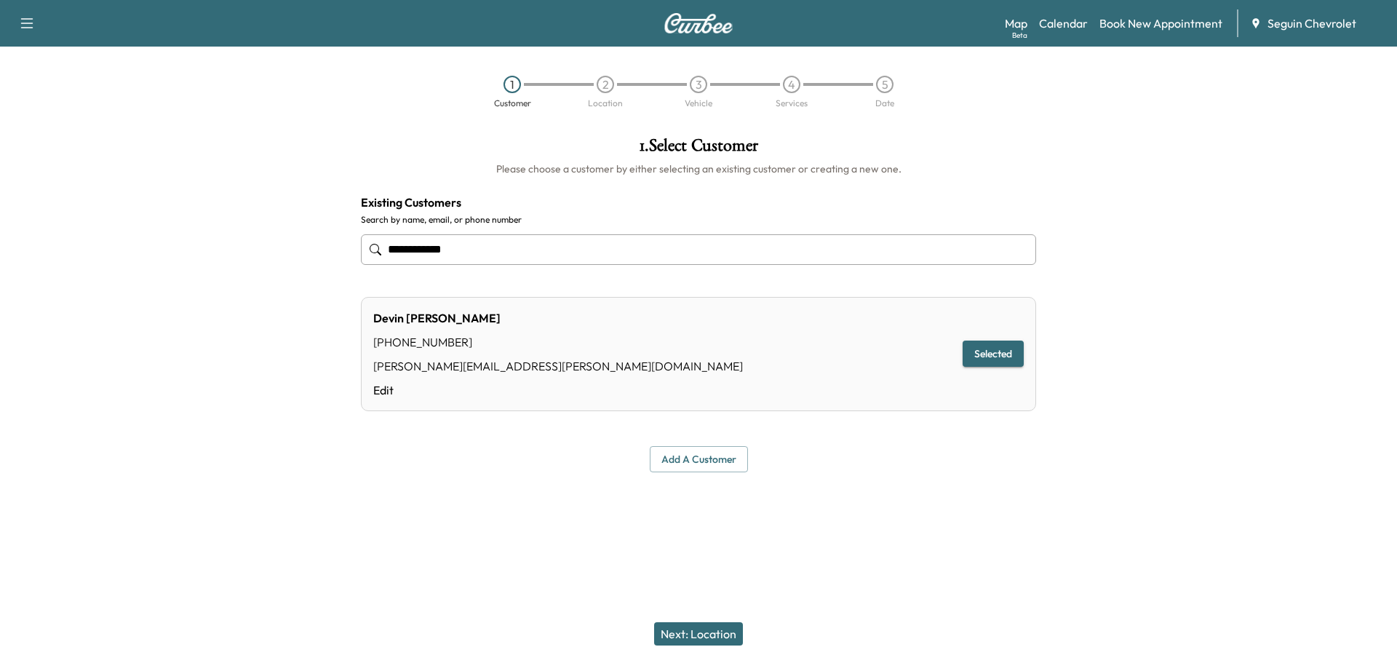
type input "**********"
click at [697, 629] on button "Next: Location" at bounding box center [698, 633] width 89 height 23
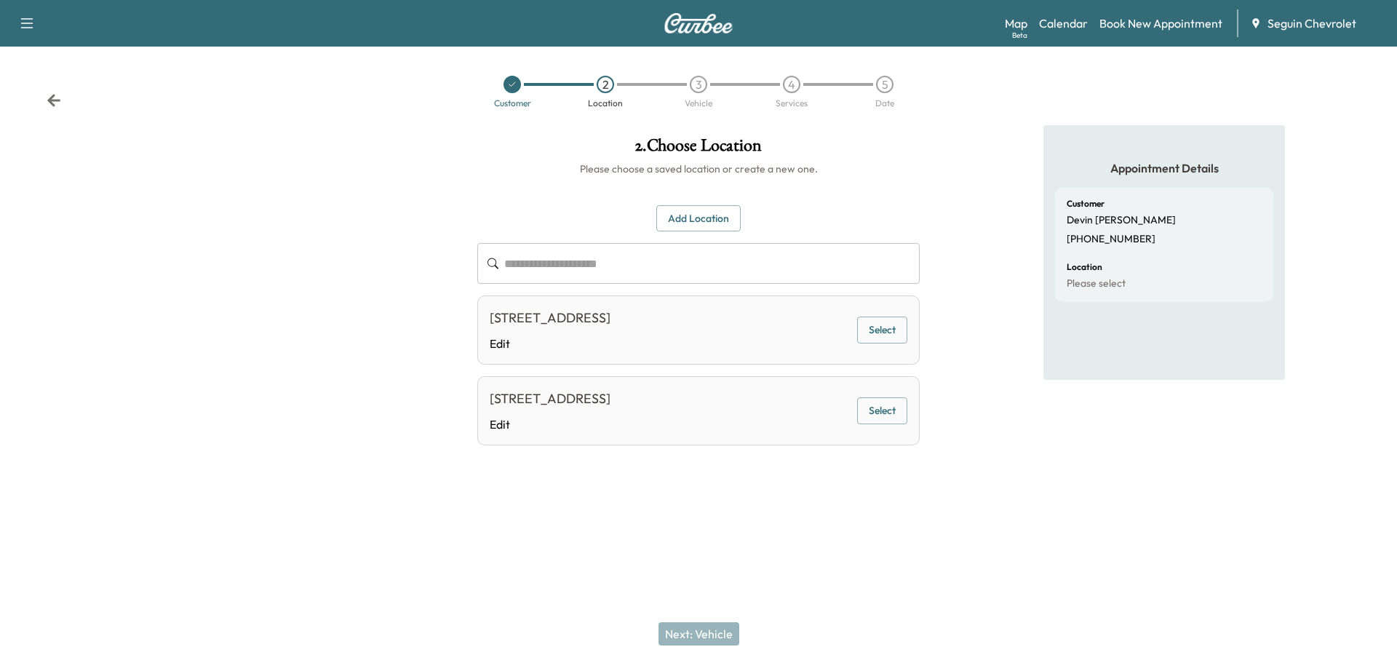
click at [508, 76] on div at bounding box center [512, 84] width 17 height 17
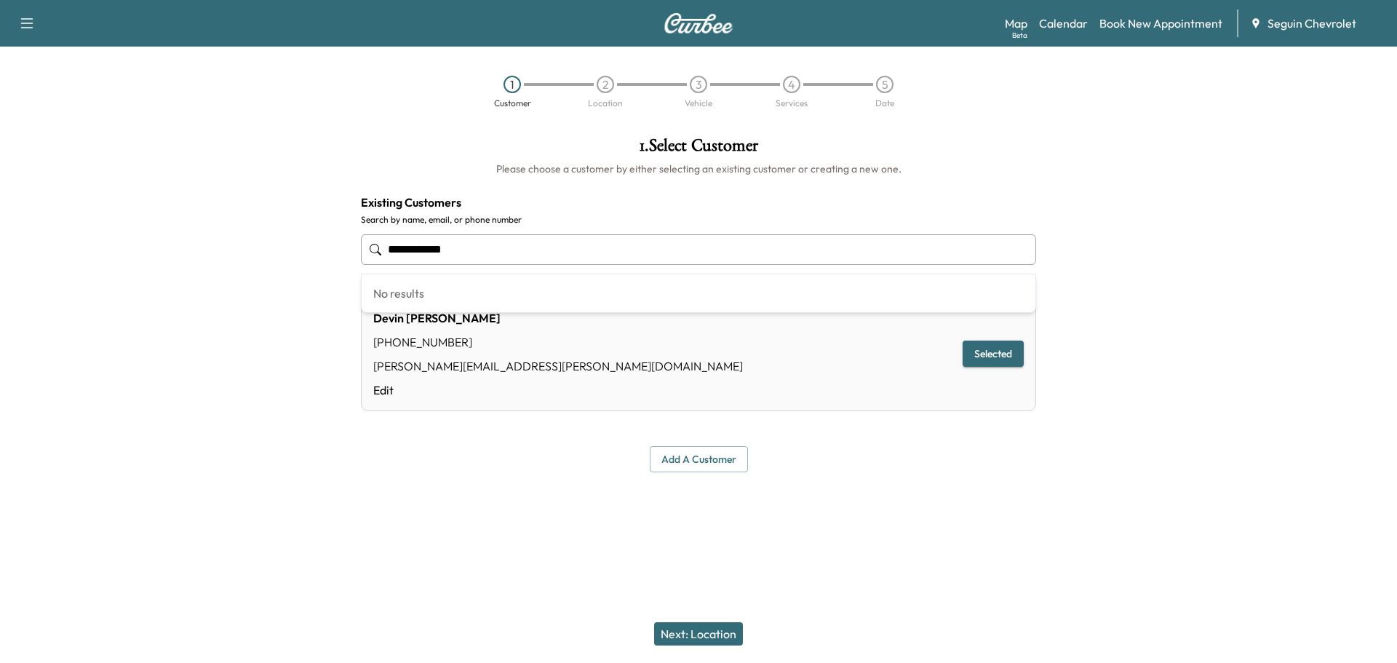
click at [482, 244] on input "**********" at bounding box center [698, 249] width 675 height 31
type input "**********"
click at [1065, 23] on link "Calendar" at bounding box center [1063, 23] width 49 height 17
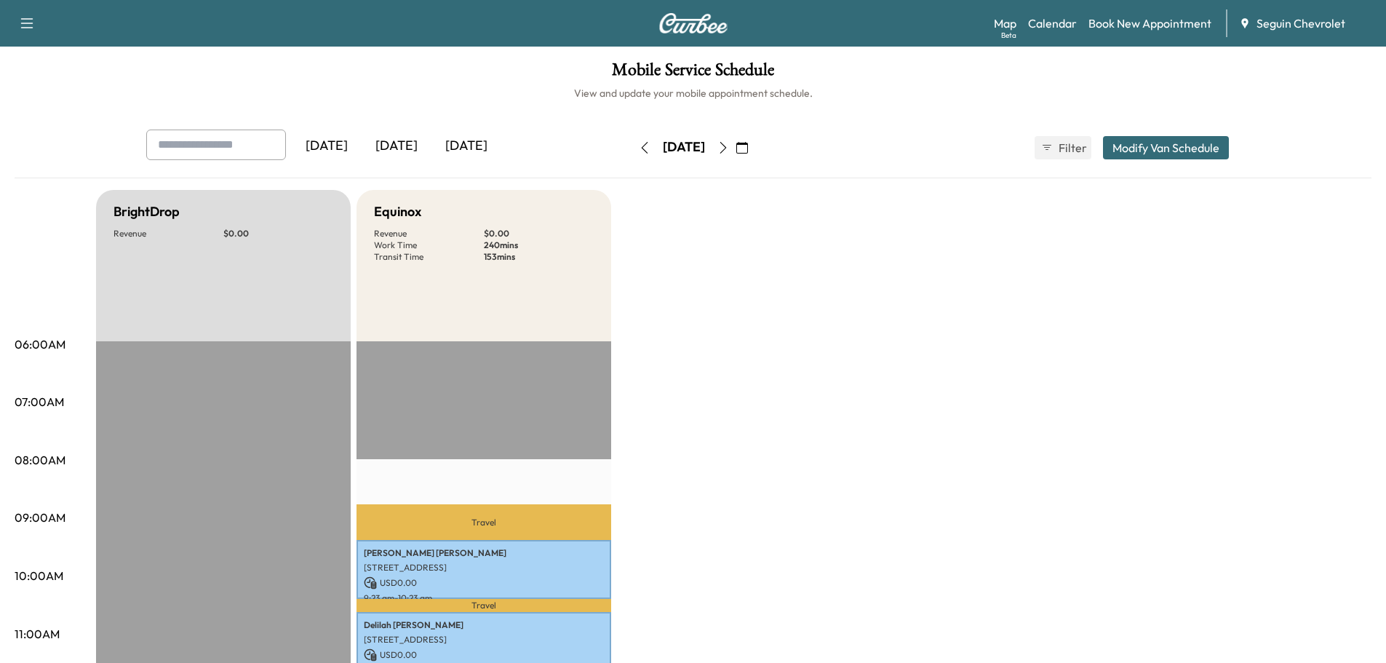
click at [748, 142] on icon "button" at bounding box center [742, 148] width 12 height 12
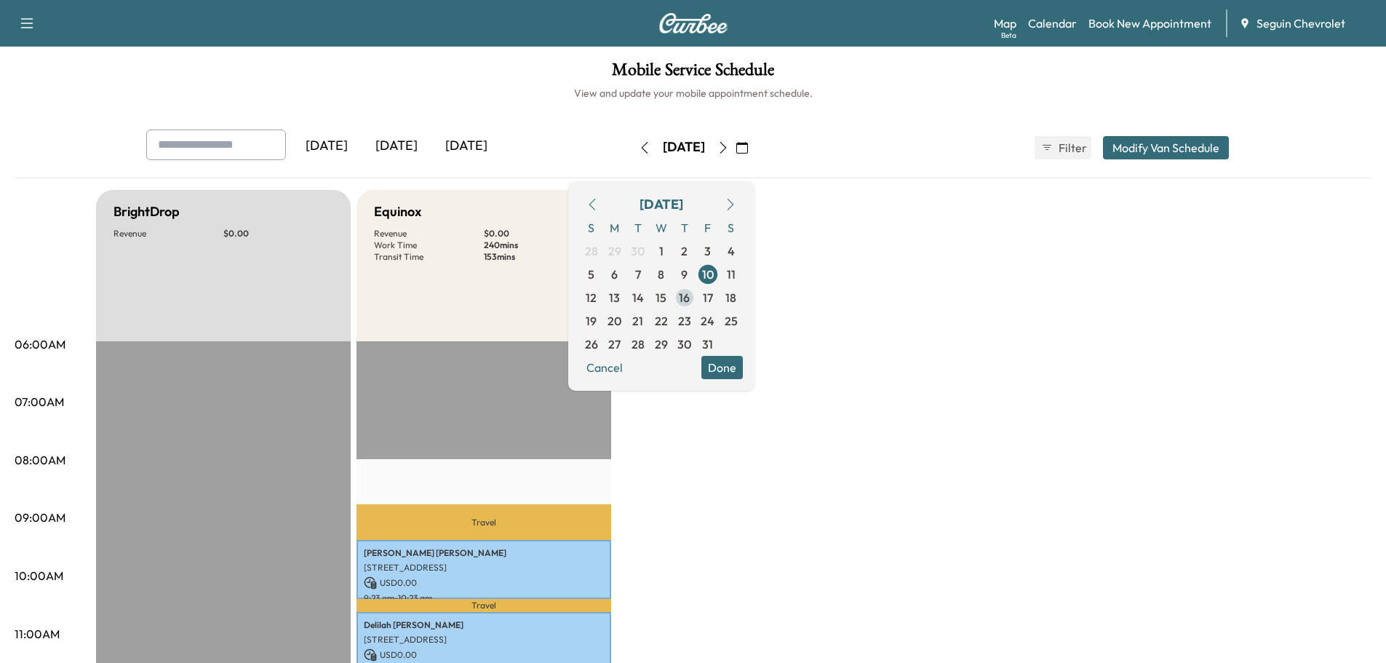
click at [690, 293] on span "16" at bounding box center [684, 297] width 11 height 17
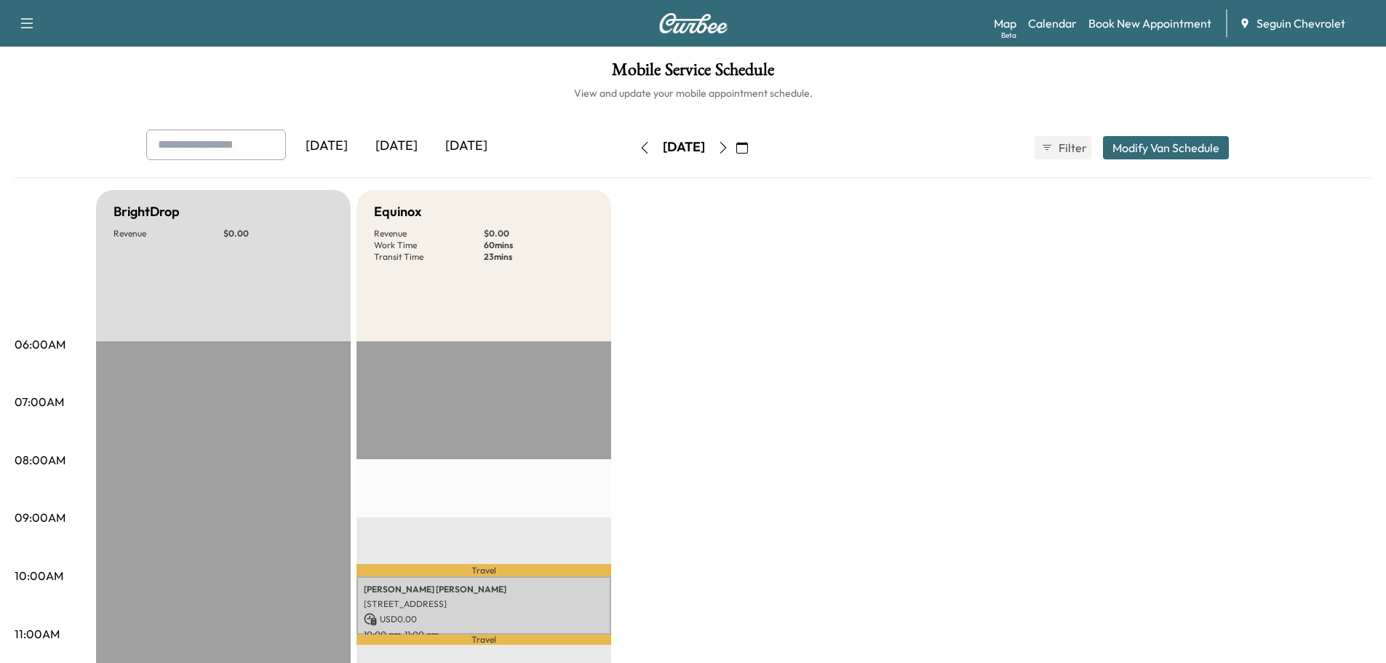
click at [748, 150] on icon "button" at bounding box center [742, 148] width 12 height 12
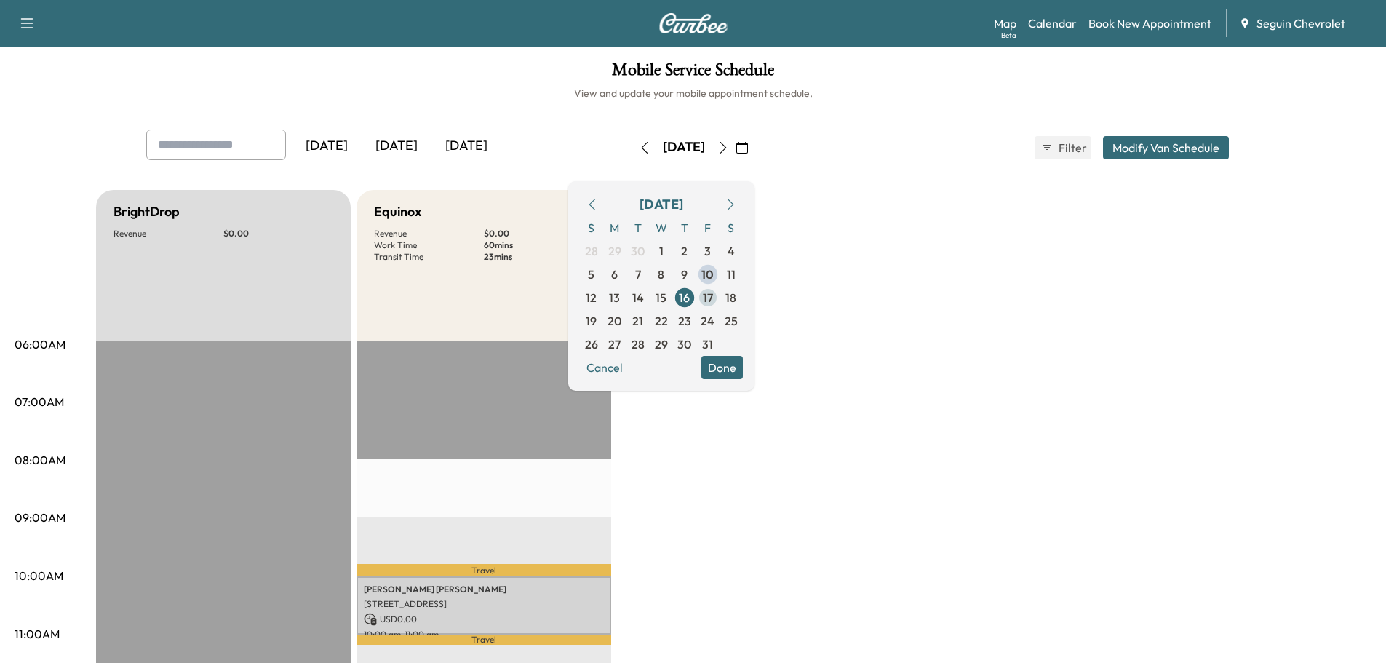
click at [713, 293] on span "17" at bounding box center [708, 297] width 10 height 17
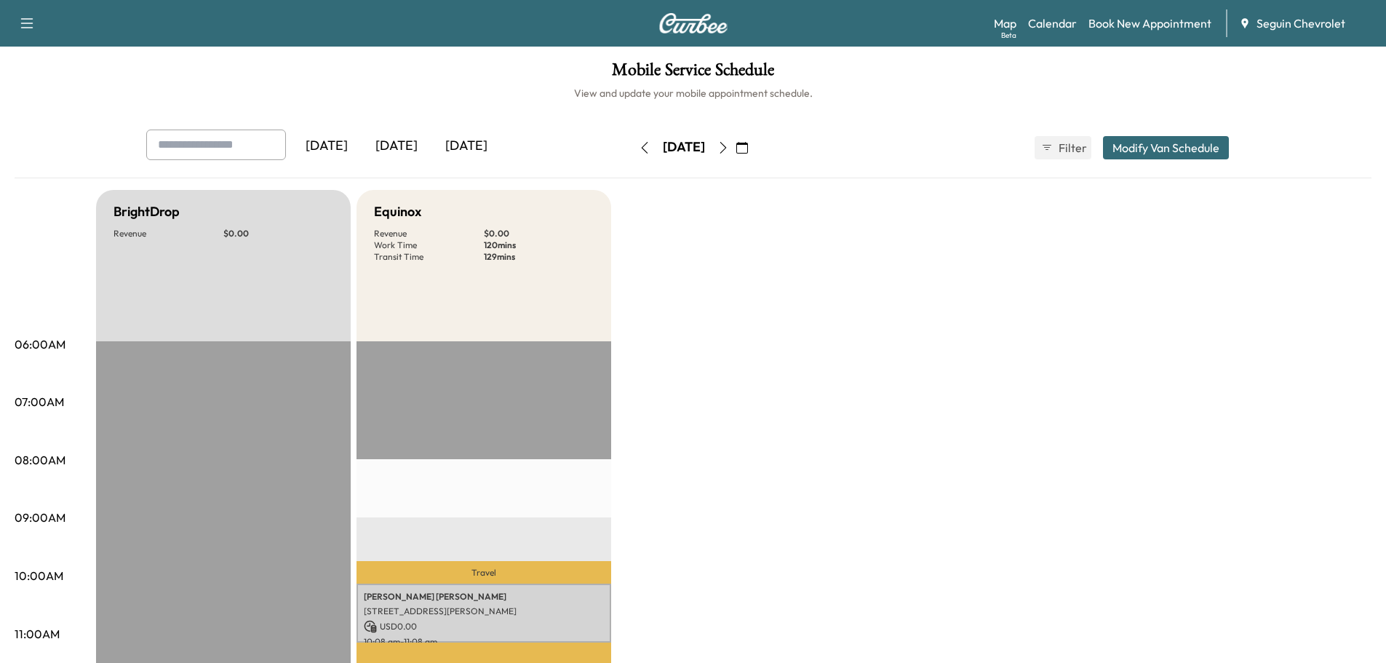
click at [748, 144] on icon "button" at bounding box center [742, 148] width 12 height 12
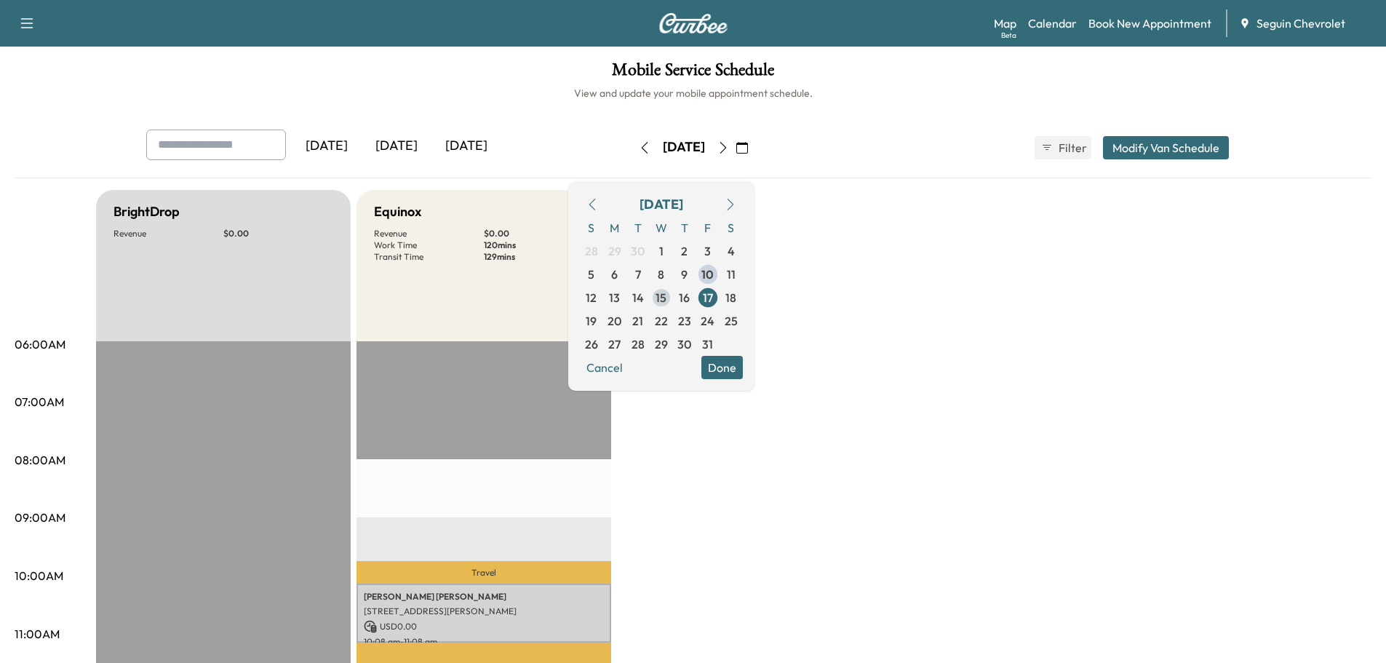
click at [667, 293] on span "15" at bounding box center [661, 297] width 11 height 17
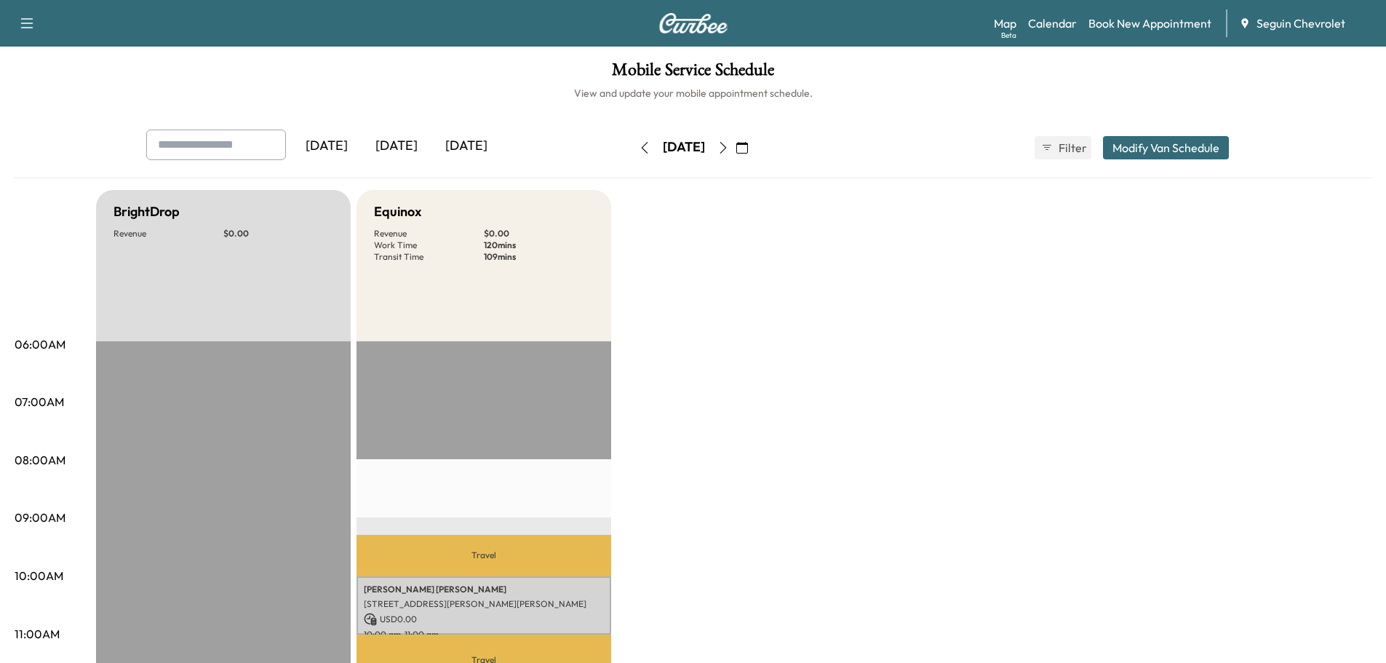
click at [748, 143] on icon "button" at bounding box center [742, 148] width 12 height 12
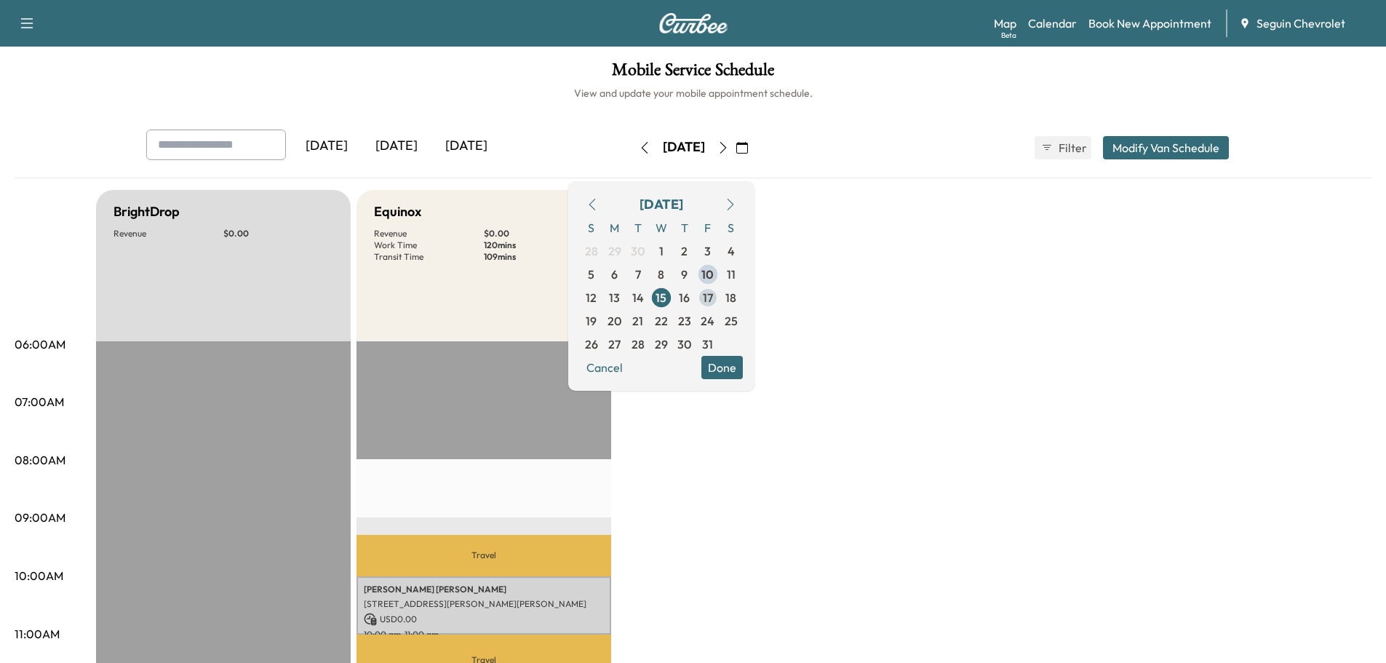
click at [713, 295] on span "17" at bounding box center [708, 297] width 10 height 17
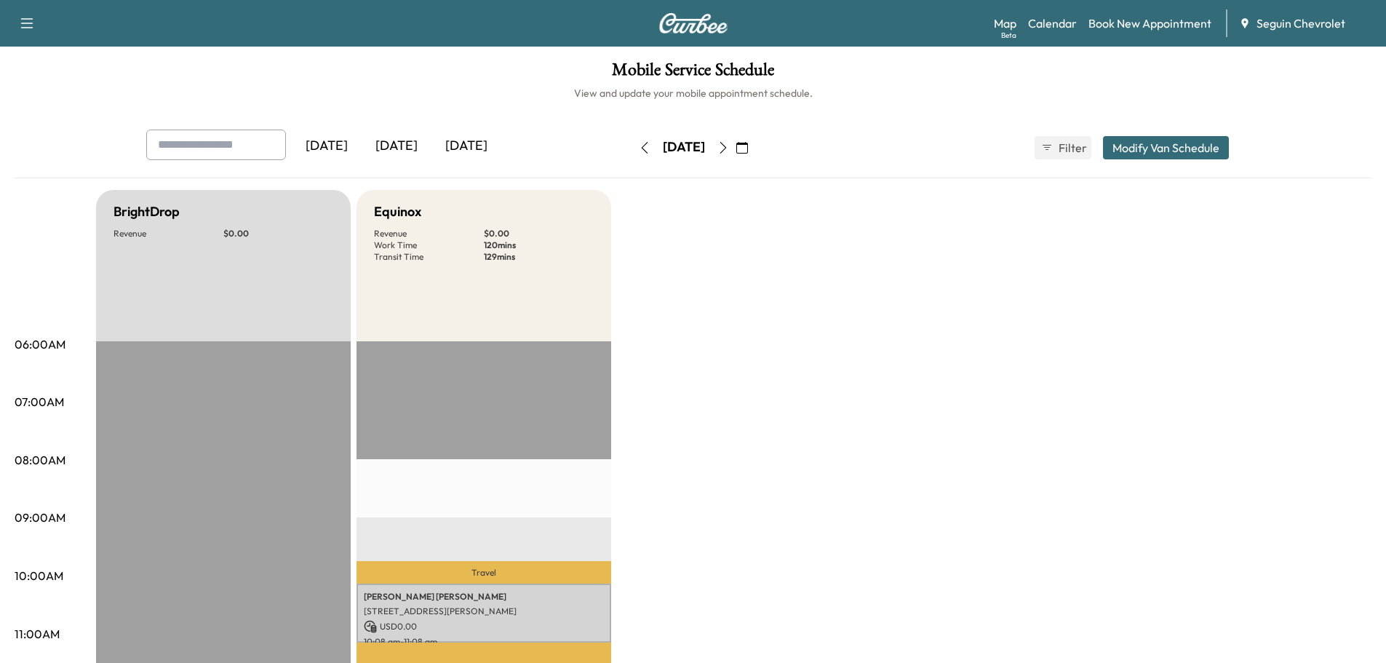
click at [748, 146] on icon "button" at bounding box center [742, 148] width 12 height 12
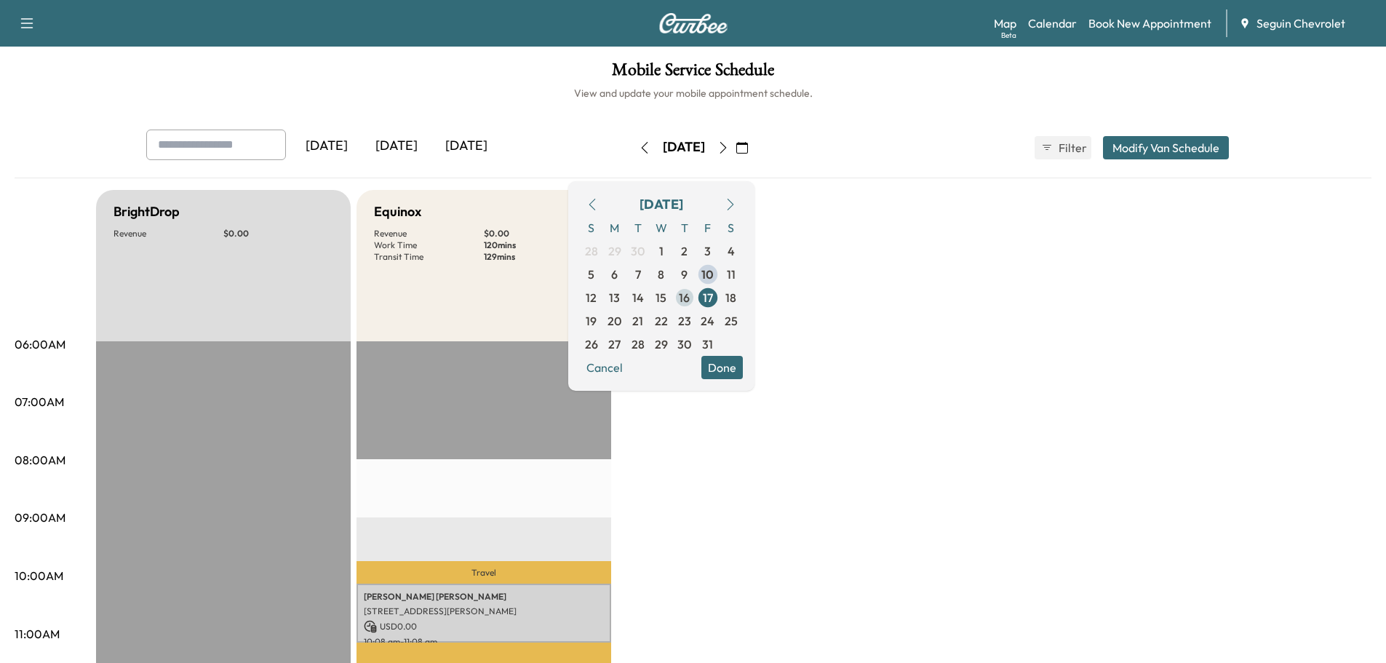
click at [690, 295] on span "16" at bounding box center [684, 297] width 11 height 17
